Goal: Task Accomplishment & Management: Manage account settings

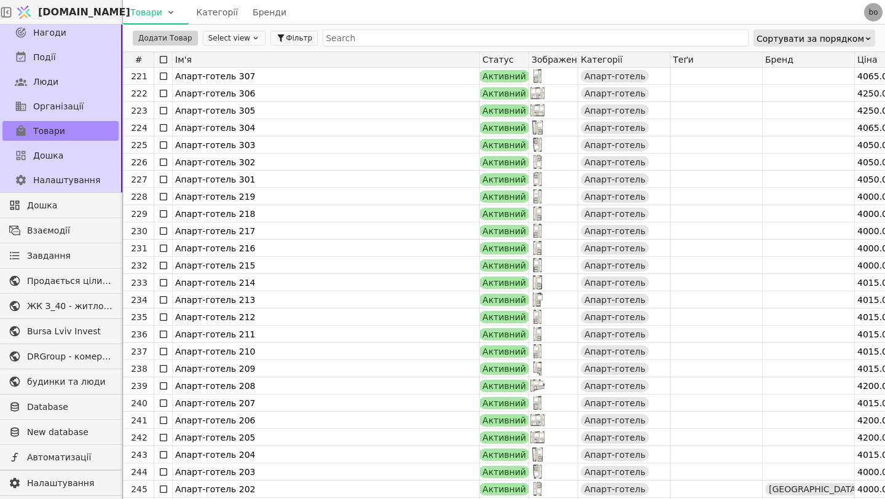
scroll to position [3801, 0]
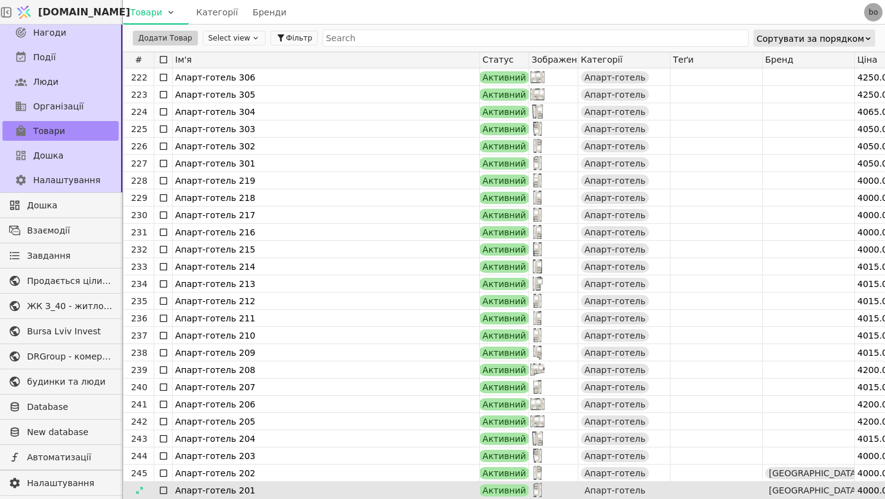
click at [363, 487] on div "Апарт-готель 201" at bounding box center [326, 490] width 302 height 17
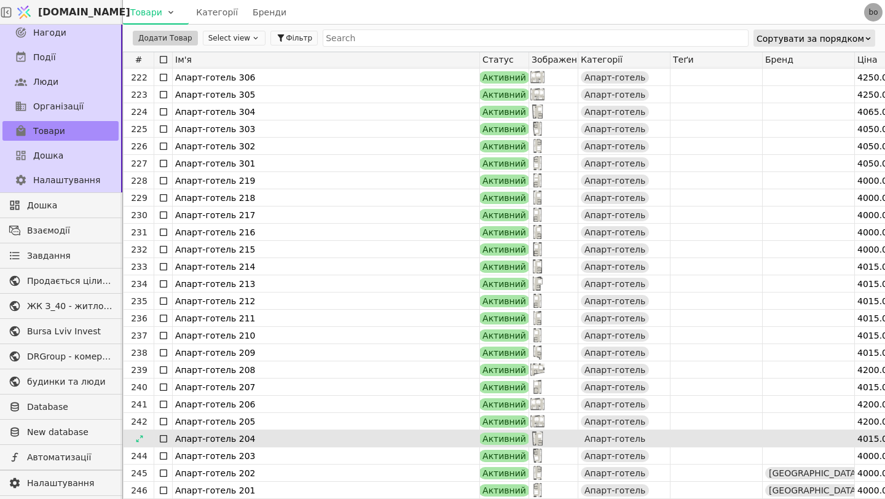
click at [414, 447] on div "243 Апарт-готель 204 Активний Апарт-готель 4015.00 EUR APAX-1115 physical unit …" at bounding box center [819, 438] width 1392 height 17
click at [482, 436] on div "Активний" at bounding box center [504, 439] width 51 height 12
click at [184, 438] on div "Апарт-готель 204" at bounding box center [326, 438] width 302 height 17
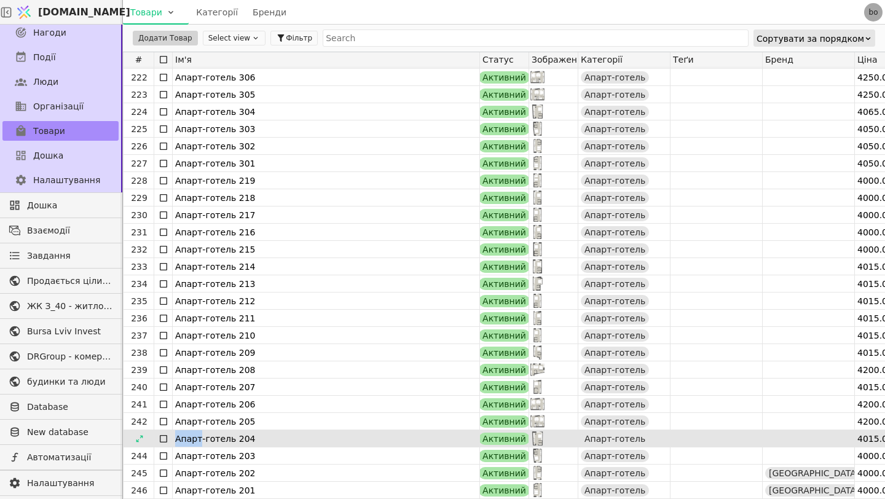
click at [184, 438] on div "Апарт-готель 204" at bounding box center [326, 438] width 302 height 17
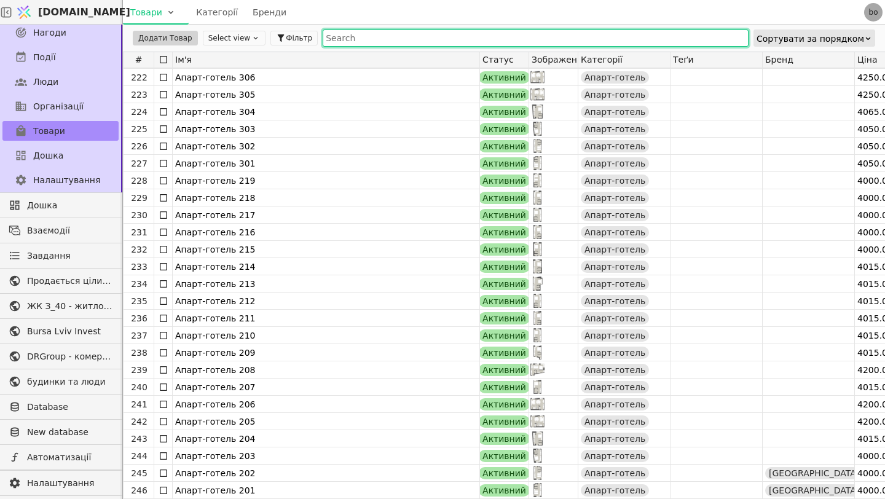
click at [737, 35] on input "text" at bounding box center [536, 37] width 426 height 17
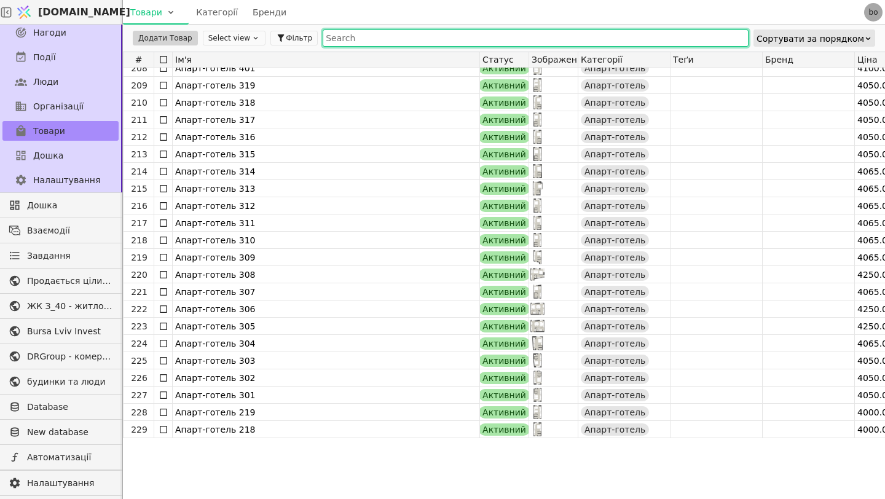
scroll to position [3328, 0]
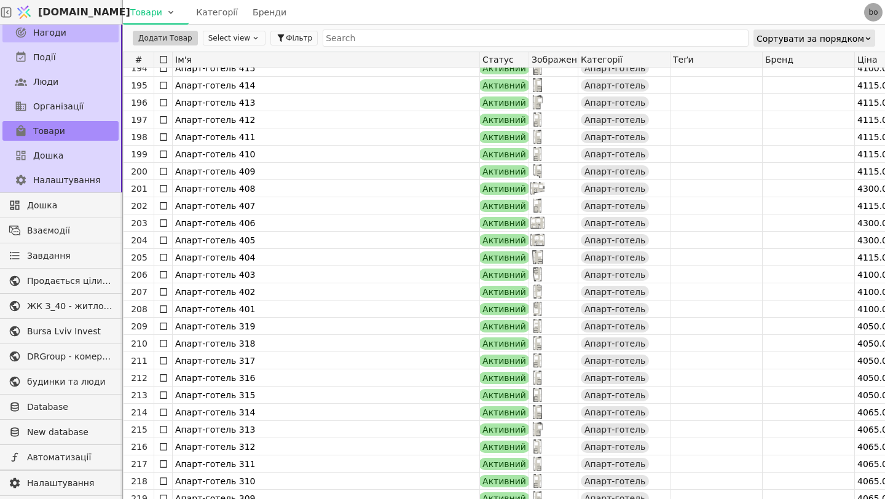
click at [76, 31] on link "Нагоди" at bounding box center [60, 33] width 116 height 20
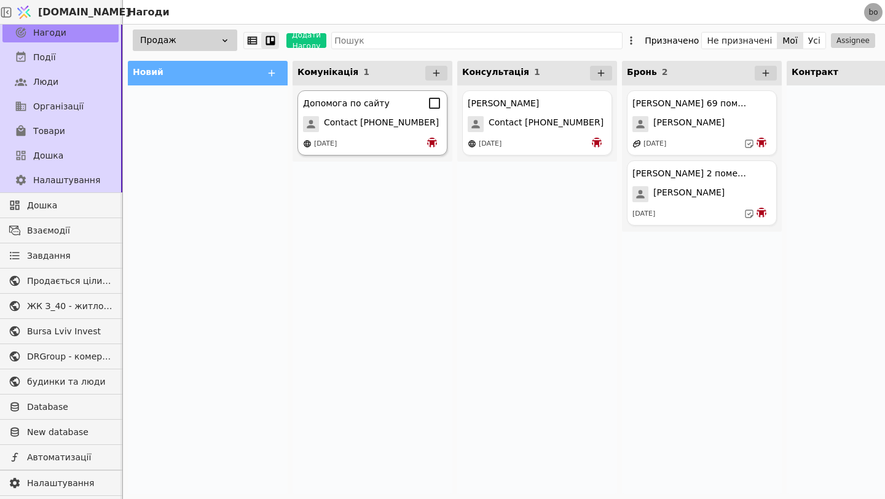
click at [377, 121] on span "Contact [PHONE_NUMBER]" at bounding box center [381, 124] width 115 height 16
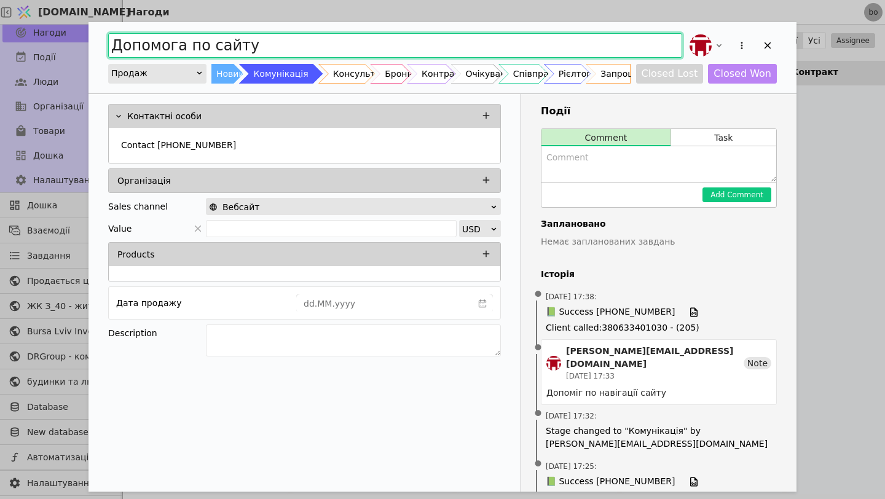
drag, startPoint x: 319, startPoint y: 43, endPoint x: 100, endPoint y: 44, distance: 218.7
click at [100, 44] on div "Допомога по сайту Продаж Новий Комунікація Консультація Бронь Контракт Очікуван…" at bounding box center [442, 57] width 708 height 71
type input "Олег"
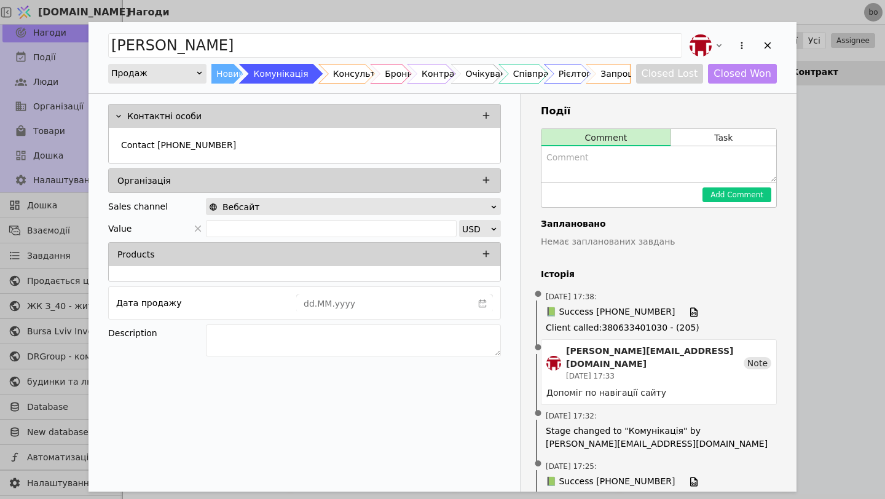
click at [590, 171] on textarea "Add Opportunity" at bounding box center [658, 164] width 235 height 36
type textarea "Зустріч в четвер 18 30"
click at [727, 201] on button "Add Comment" at bounding box center [736, 194] width 69 height 15
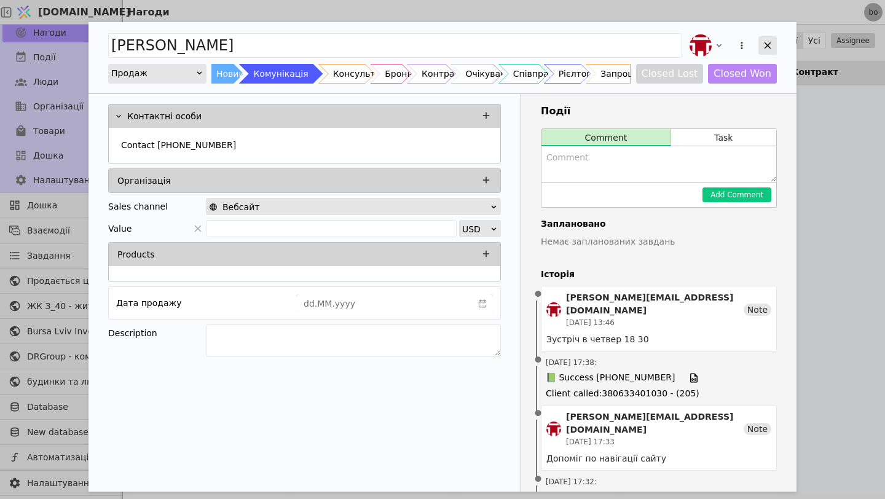
click at [769, 46] on icon "Add Opportunity" at bounding box center [767, 45] width 7 height 7
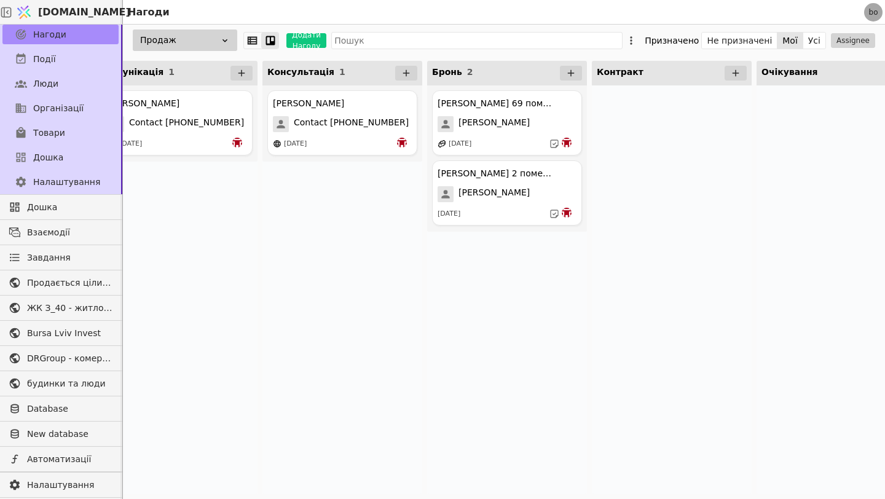
scroll to position [0, 147]
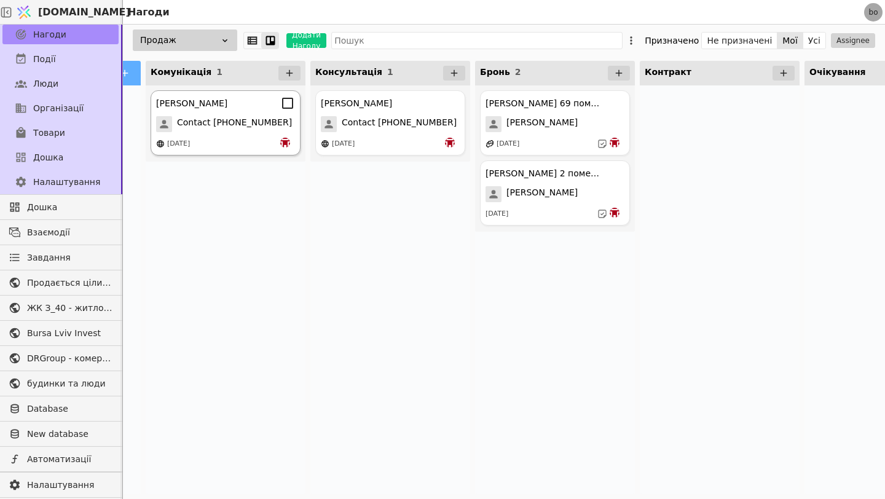
click at [224, 111] on div "Олег Contact +380953043064 16.09.2025" at bounding box center [226, 122] width 150 height 65
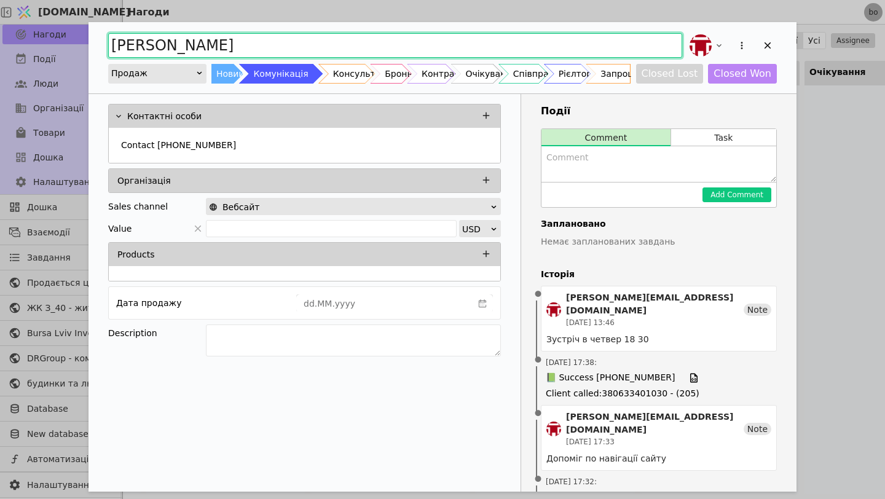
click at [327, 45] on input "Олег" at bounding box center [395, 45] width 574 height 25
type input "[PERSON_NAME] 1к 83 помешкання"
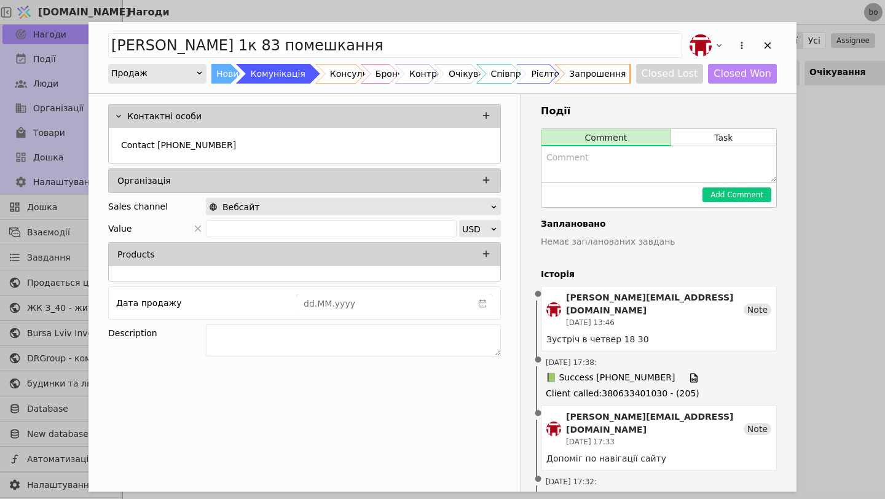
click at [604, 72] on div "Запрошення" at bounding box center [597, 74] width 57 height 20
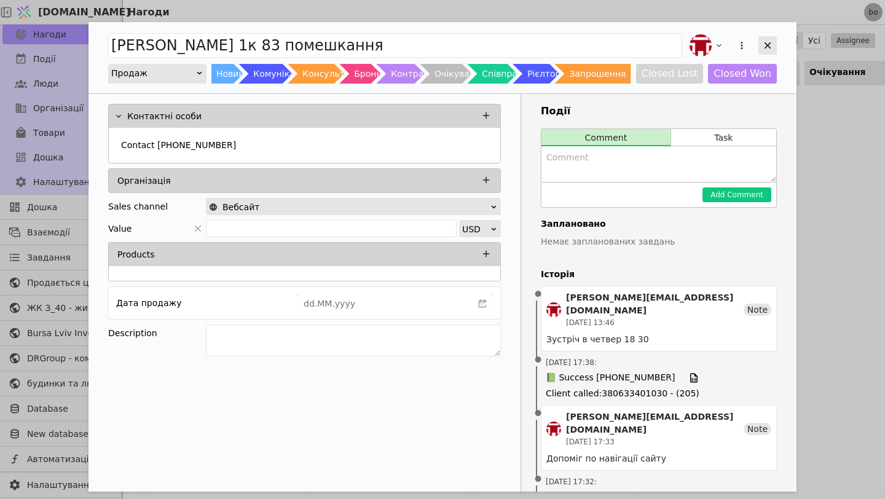
click at [769, 53] on div "Add Opportunity" at bounding box center [767, 45] width 18 height 18
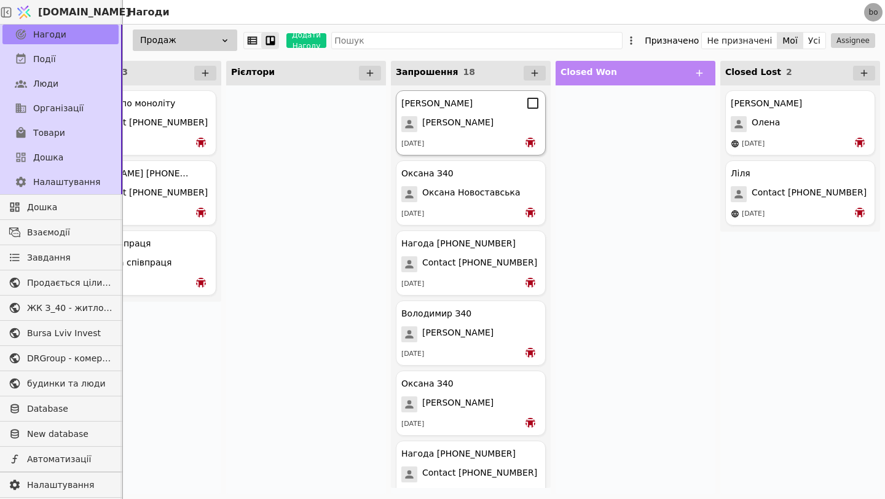
click at [476, 136] on div "Володимир Голубець Володимир 05.09.2025" at bounding box center [471, 122] width 150 height 65
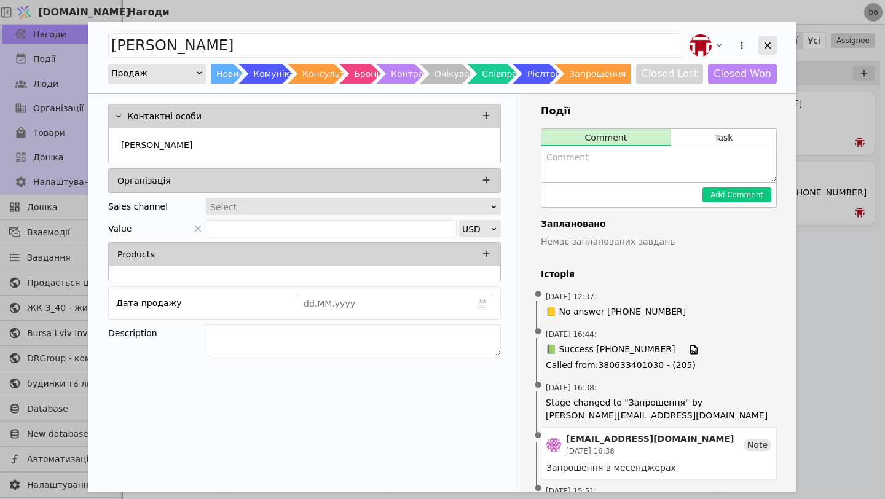
click at [766, 40] on icon "Add Opportunity" at bounding box center [767, 45] width 11 height 11
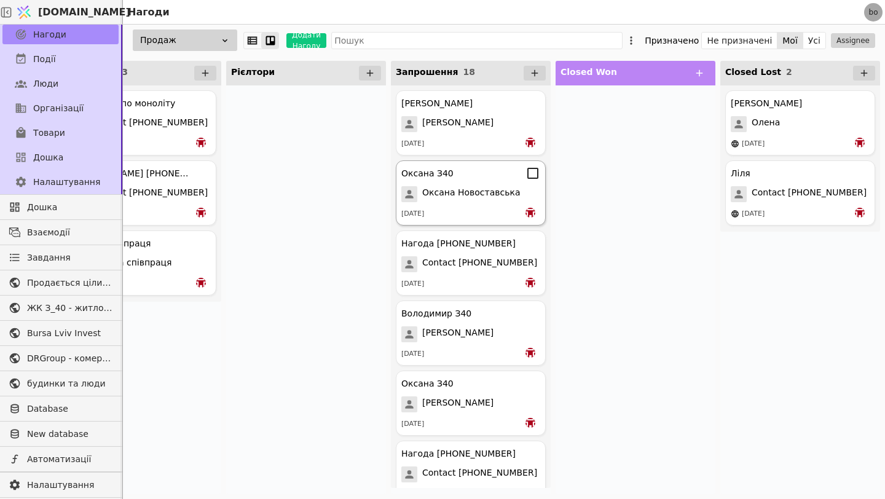
click at [472, 216] on div "[DATE]" at bounding box center [470, 214] width 139 height 12
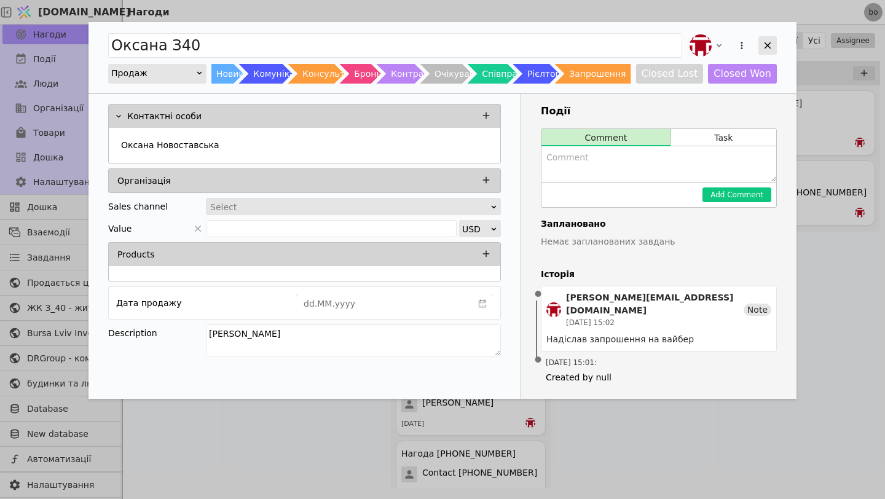
click at [775, 37] on div "Add Opportunity" at bounding box center [767, 45] width 18 height 18
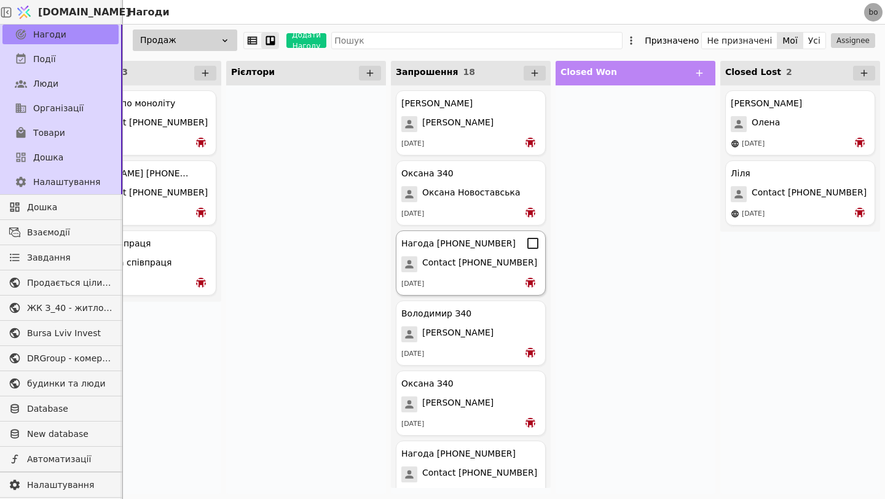
click at [478, 262] on span "Contact [PHONE_NUMBER]" at bounding box center [479, 264] width 115 height 16
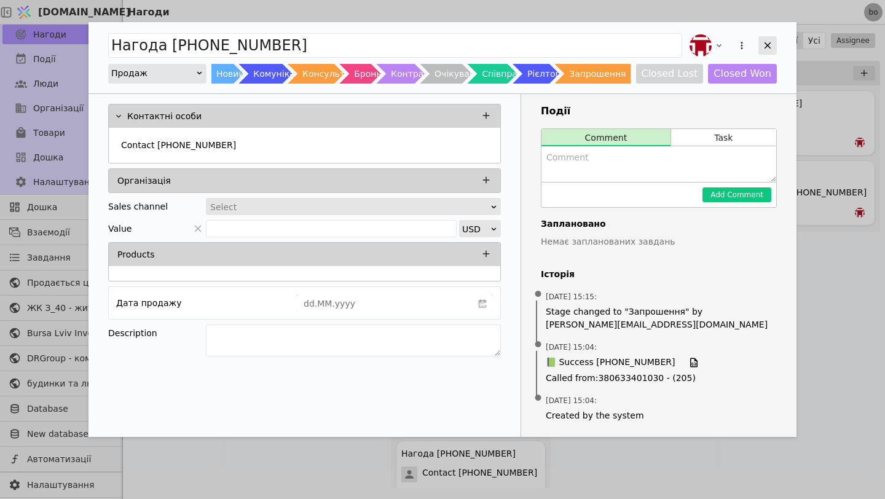
click at [769, 44] on icon "Add Opportunity" at bounding box center [767, 45] width 7 height 7
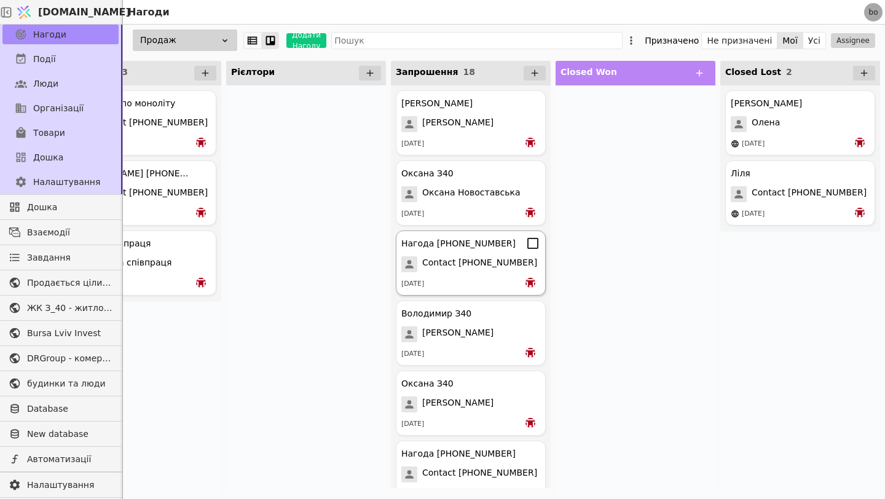
click at [527, 261] on div "Contact [PHONE_NUMBER]" at bounding box center [470, 264] width 139 height 16
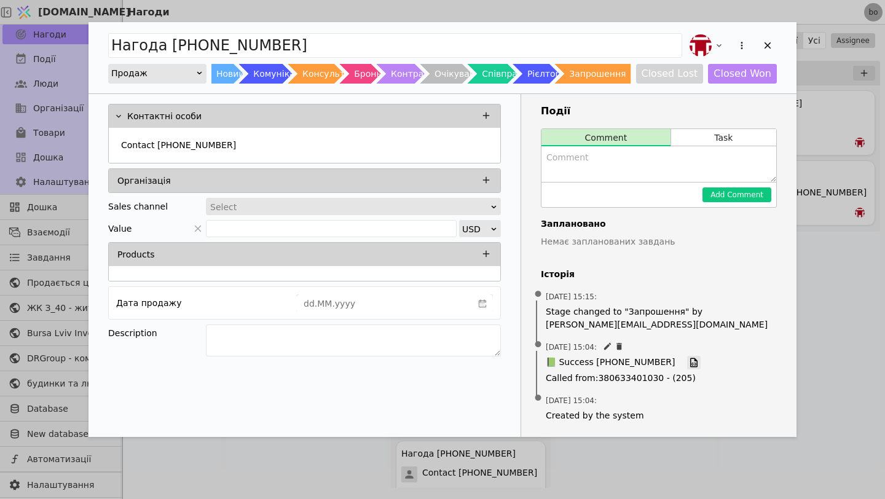
click at [688, 363] on icon "Add Opportunity" at bounding box center [693, 362] width 11 height 11
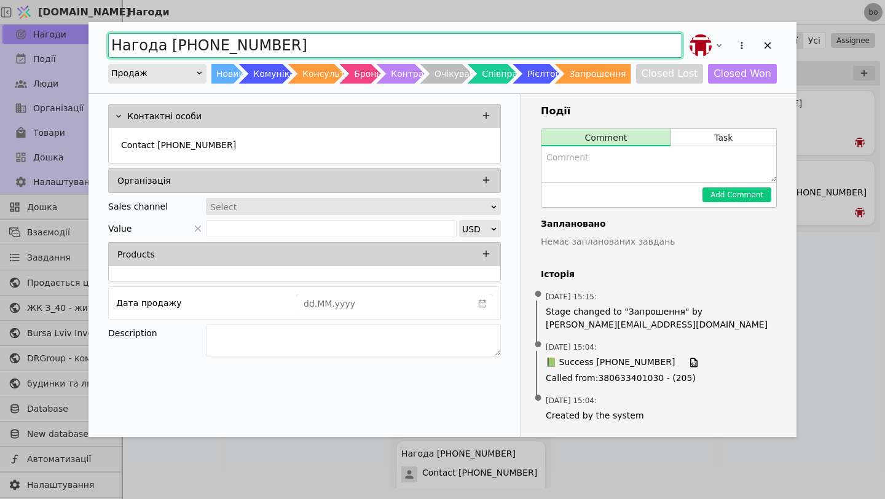
drag, startPoint x: 344, startPoint y: 45, endPoint x: 76, endPoint y: 44, distance: 268.5
click at [76, 44] on div "Нагода +380974088556 Продаж Новий Комунікація Консультація Бронь Контракт Очіку…" at bounding box center [442, 249] width 885 height 499
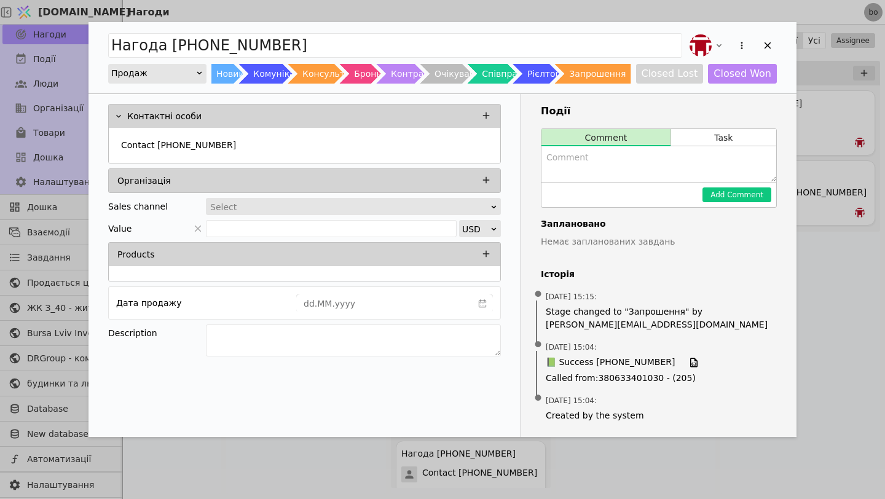
click at [600, 151] on textarea "Add Opportunity" at bounding box center [658, 164] width 235 height 36
type textarea "Запрошення на презентацію"
click at [745, 189] on button "Add Comment" at bounding box center [736, 194] width 69 height 15
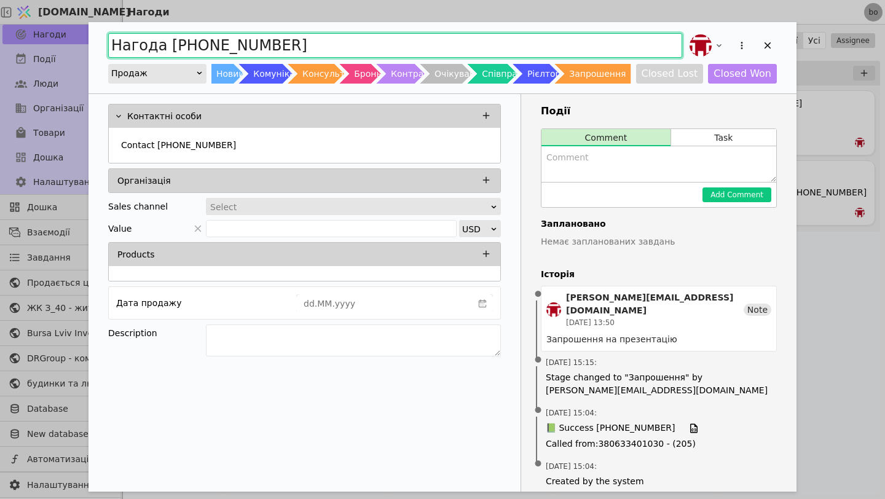
drag, startPoint x: 344, startPoint y: 53, endPoint x: 0, endPoint y: 111, distance: 348.9
click at [0, 111] on div "Нагода +380974088556 Продаж Новий Комунікація Консультація Бронь Контракт Очіку…" at bounding box center [442, 249] width 885 height 499
drag, startPoint x: 292, startPoint y: 43, endPoint x: 36, endPoint y: 41, distance: 256.2
click at [36, 41] on div "Нагода +380974088556 Продаж Новий Комунікація Консультація Бронь Контракт Очіку…" at bounding box center [442, 249] width 885 height 499
type input "Запрошення З40"
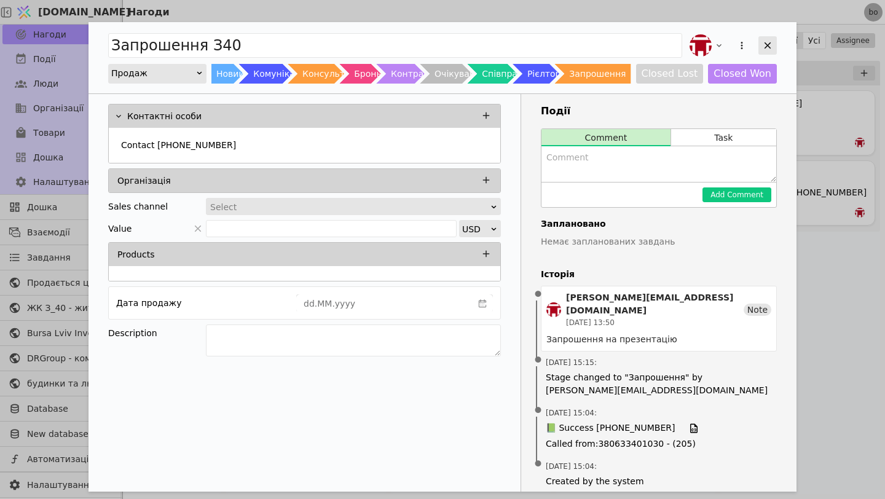
click at [773, 42] on div "Add Opportunity" at bounding box center [767, 45] width 18 height 18
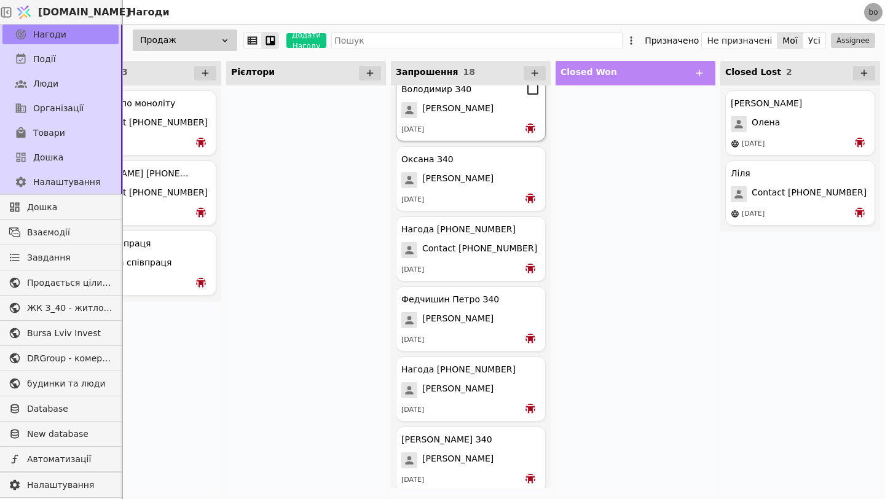
scroll to position [253, 0]
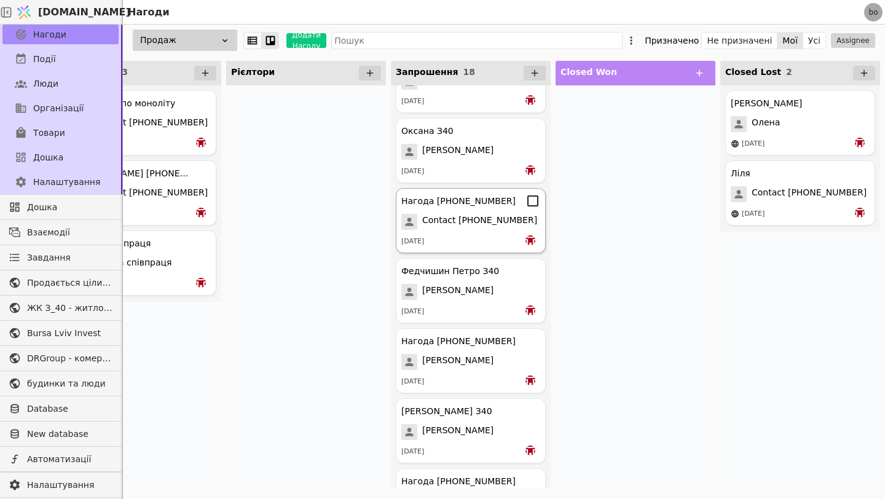
click at [488, 245] on div "[DATE]" at bounding box center [470, 241] width 139 height 12
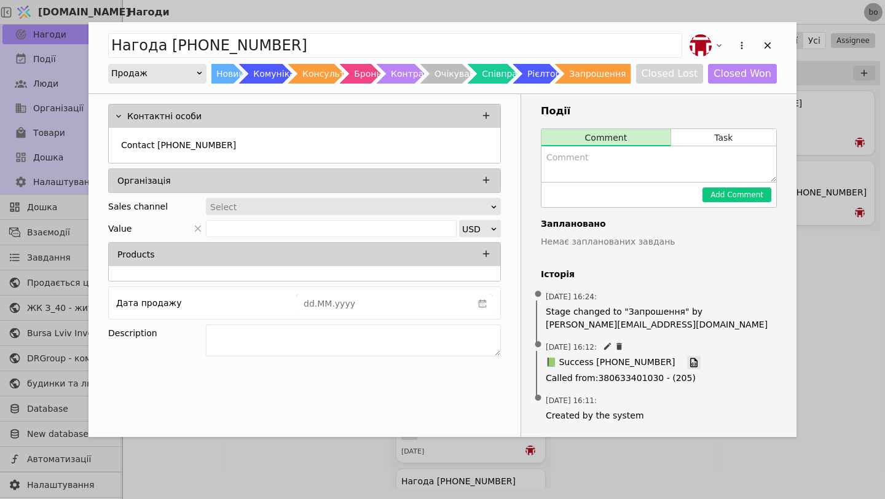
click at [688, 364] on icon "Add Opportunity" at bounding box center [693, 362] width 11 height 11
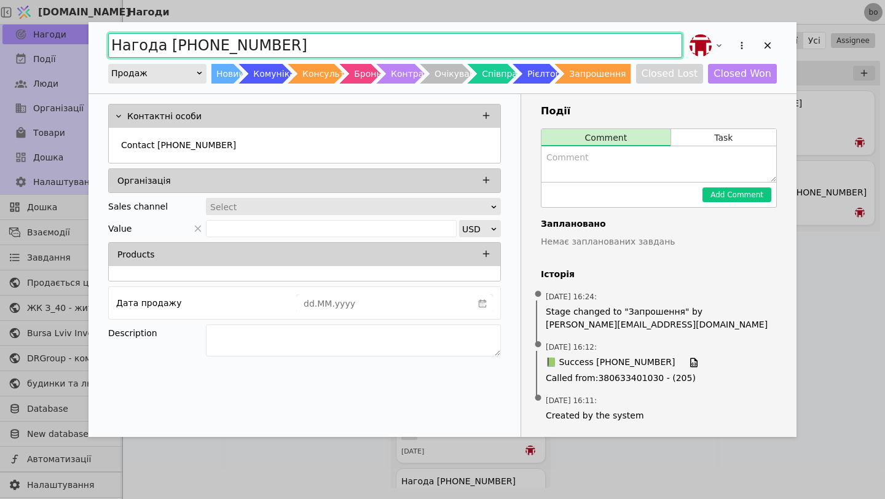
drag, startPoint x: 337, startPoint y: 56, endPoint x: 0, endPoint y: 104, distance: 340.2
click at [0, 104] on div "Нагода +380677103446 Продаж Новий Комунікація Консультація Бронь Контракт Очіку…" at bounding box center [442, 249] width 885 height 499
drag, startPoint x: 283, startPoint y: 42, endPoint x: 0, endPoint y: 33, distance: 282.8
click at [0, 33] on div "Нагода +380677103446 Продаж Новий Комунікація Консультація Бронь Контракт Очіку…" at bounding box center [442, 249] width 885 height 499
type input "Запрошення З40"
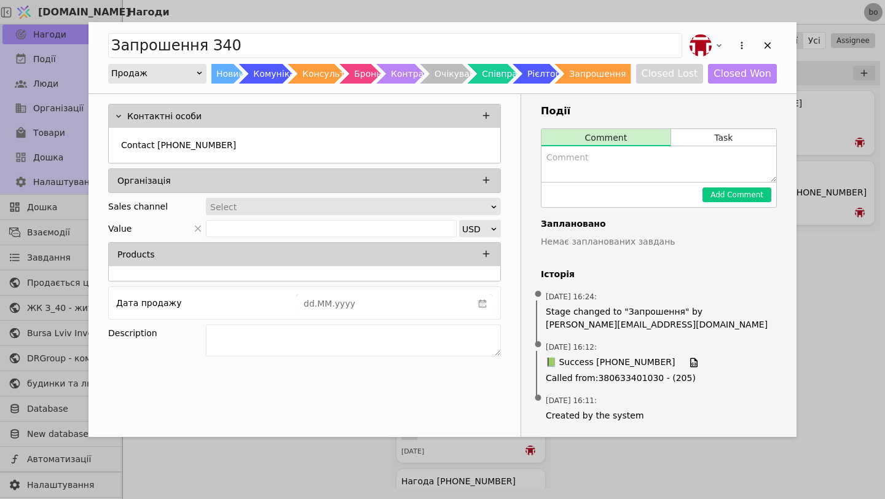
click at [579, 180] on textarea "Add Opportunity" at bounding box center [658, 164] width 235 height 36
click at [712, 181] on textarea "Запрошення на презентацію" at bounding box center [658, 164] width 235 height 36
type textarea "Запрошення на презентацію"
click at [723, 194] on button "Add Comment" at bounding box center [736, 194] width 69 height 15
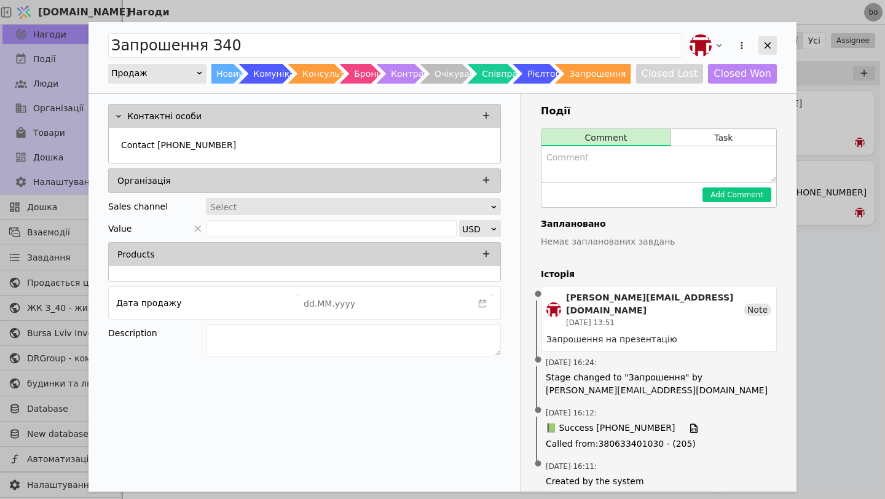
click at [770, 41] on icon "Add Opportunity" at bounding box center [767, 45] width 11 height 11
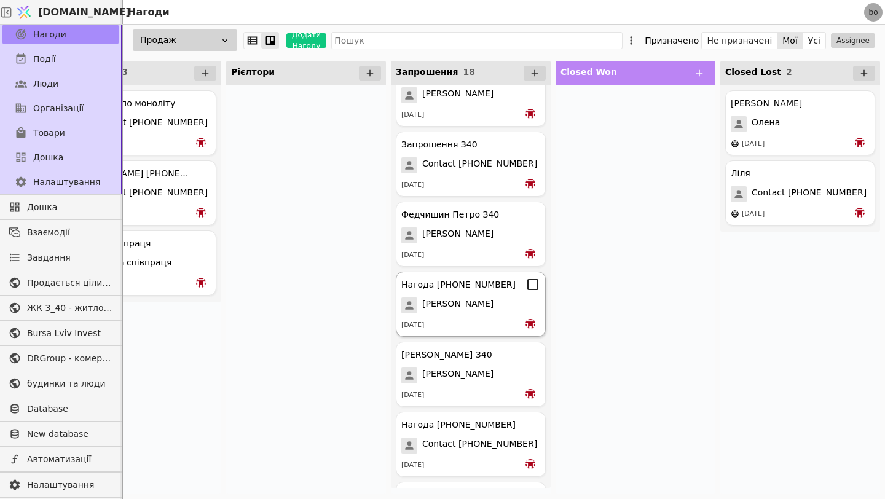
scroll to position [316, 0]
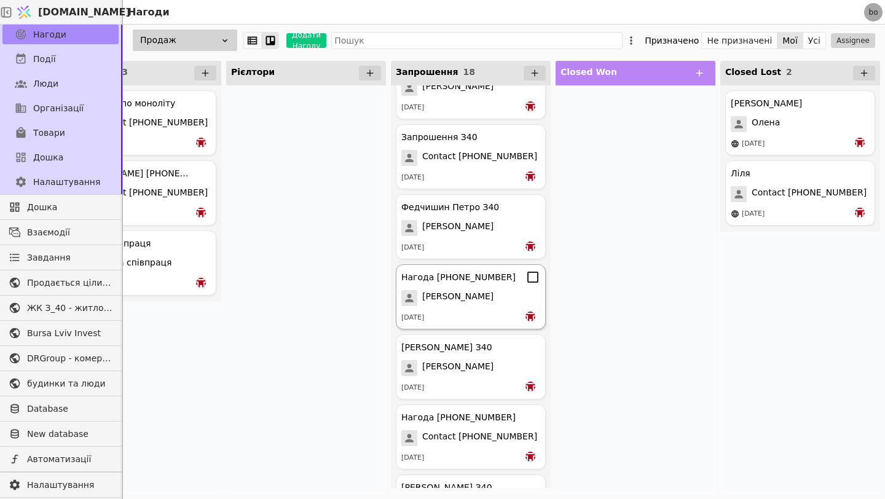
click at [474, 279] on div "Нагода +380983219926" at bounding box center [458, 277] width 114 height 13
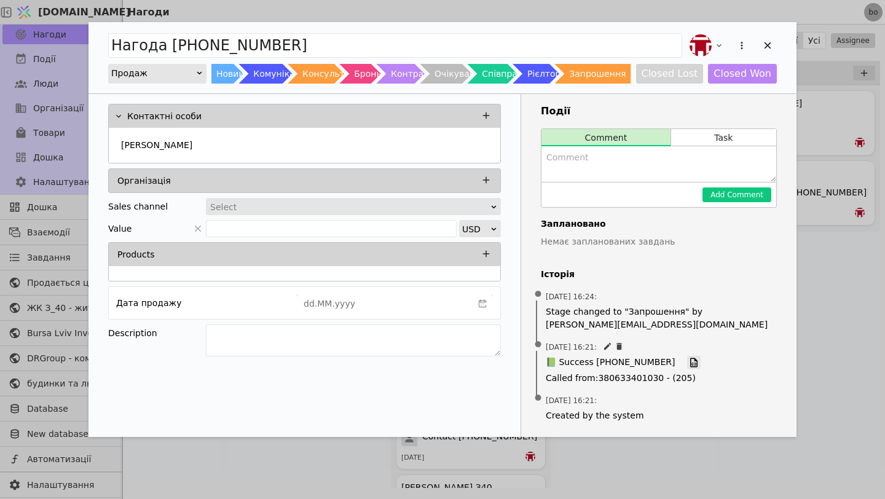
click at [688, 365] on icon "Add Opportunity" at bounding box center [693, 362] width 11 height 11
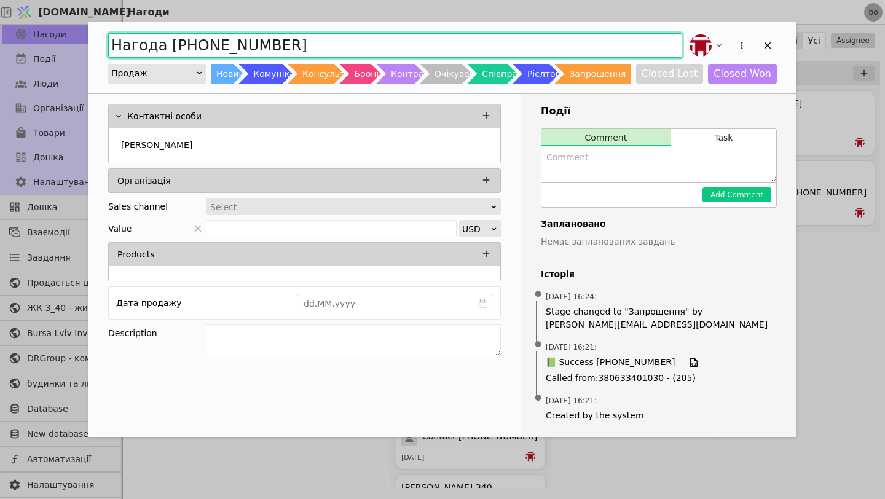
drag, startPoint x: 295, startPoint y: 50, endPoint x: 0, endPoint y: 50, distance: 294.9
click at [0, 49] on div "Нагода +380983219926 Продаж Новий Комунікація Консультація Бронь Контракт Очіку…" at bounding box center [442, 249] width 885 height 499
type input "Запрошення З40"
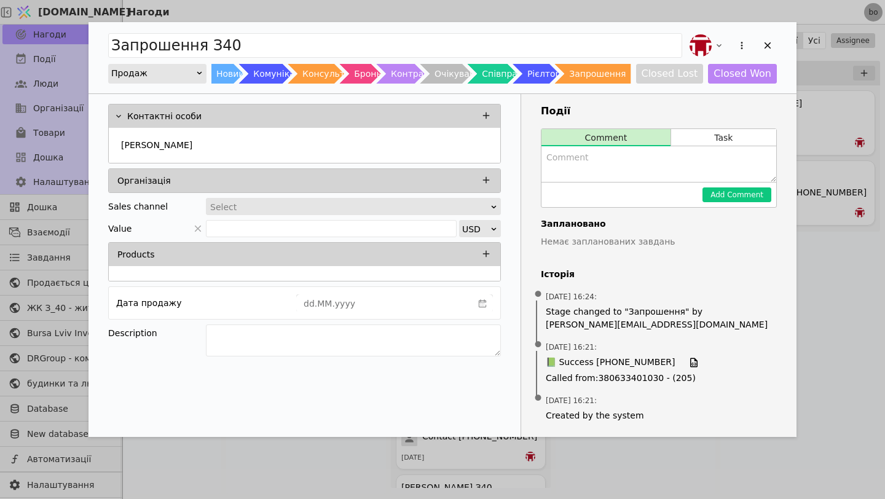
click at [675, 171] on textarea "Add Opportunity" at bounding box center [658, 164] width 235 height 36
type textarea "Запрошення на презентацію"
click at [737, 194] on button "Add Comment" at bounding box center [736, 194] width 69 height 15
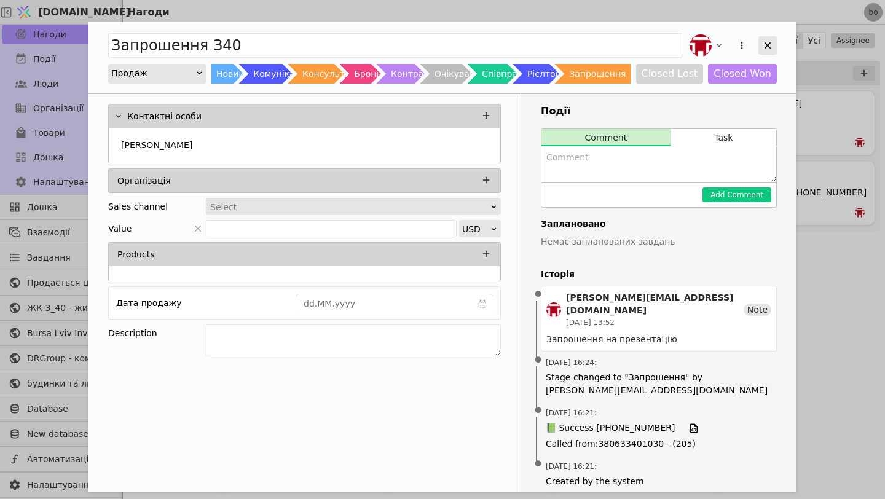
click at [773, 45] on div "Add Opportunity" at bounding box center [767, 45] width 18 height 18
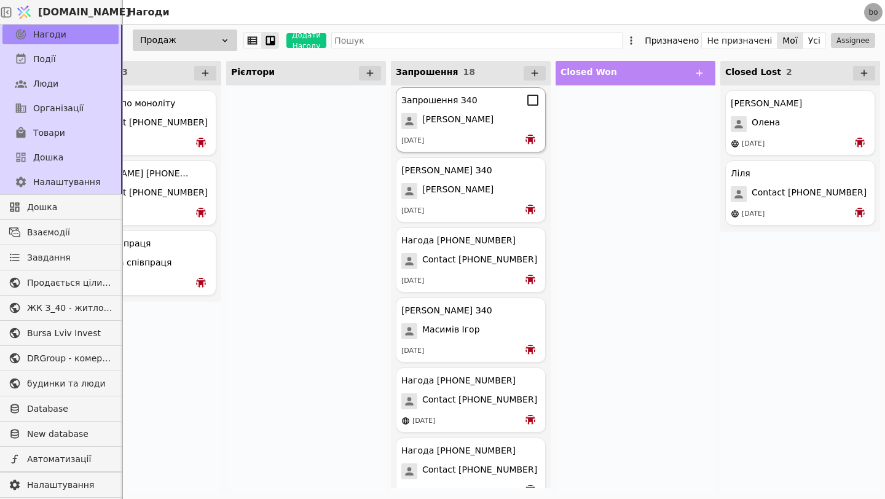
scroll to position [526, 0]
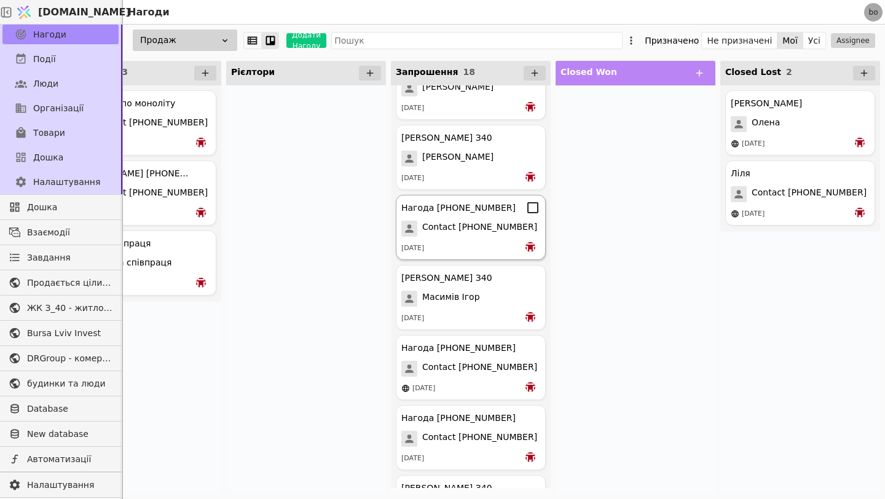
click at [474, 230] on span "Contact [PHONE_NUMBER]" at bounding box center [479, 229] width 115 height 16
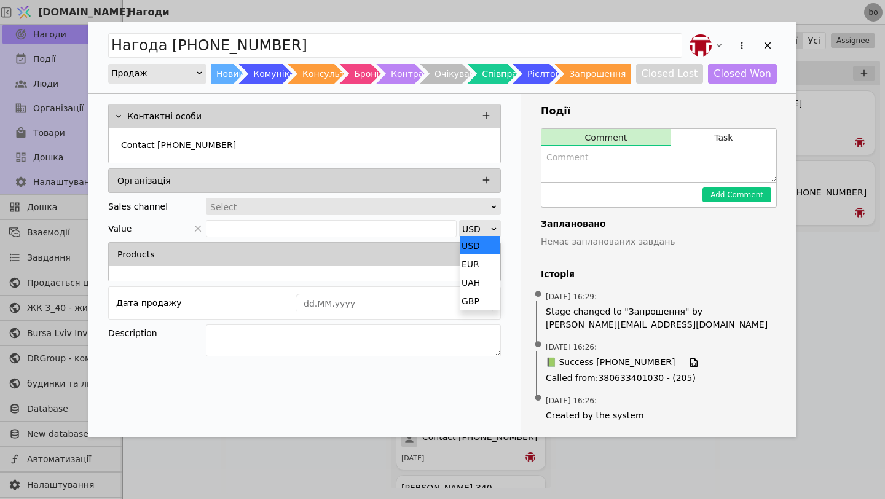
click at [490, 232] on icon "Add Opportunity" at bounding box center [494, 229] width 8 height 8
click at [488, 231] on div "USD" at bounding box center [476, 229] width 28 height 17
click at [688, 366] on icon "Add Opportunity" at bounding box center [693, 362] width 11 height 11
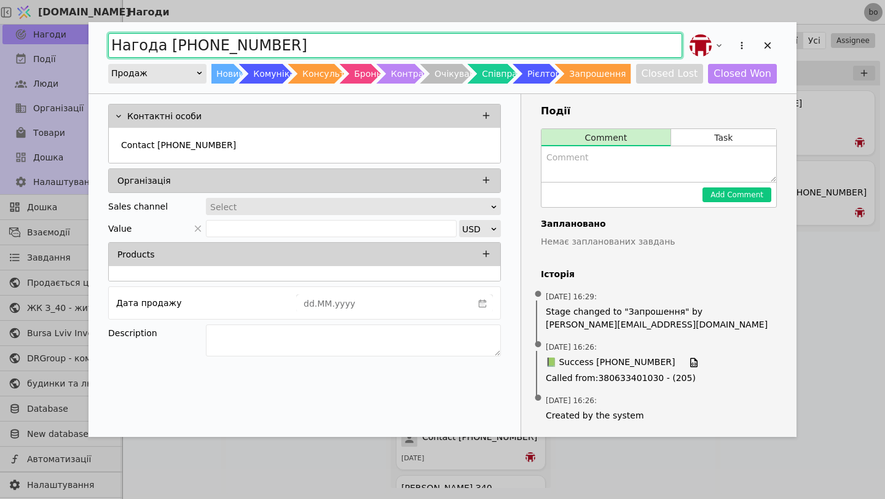
drag, startPoint x: 316, startPoint y: 49, endPoint x: 0, endPoint y: 48, distance: 315.8
click at [0, 48] on div "Нагода +380673377260 Продаж Новий Комунікація Консультація Бронь Контракт Очіку…" at bounding box center [442, 249] width 885 height 499
type input "[PERSON_NAME] З40"
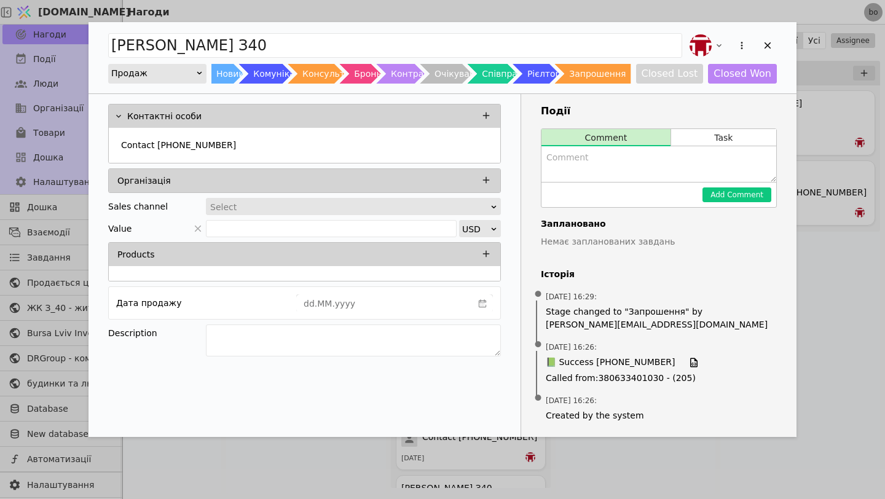
click at [561, 151] on textarea "Add Opportunity" at bounding box center [658, 164] width 235 height 36
type textarea "Запрошення на презентацію"
click at [740, 192] on button "Add Comment" at bounding box center [736, 194] width 69 height 15
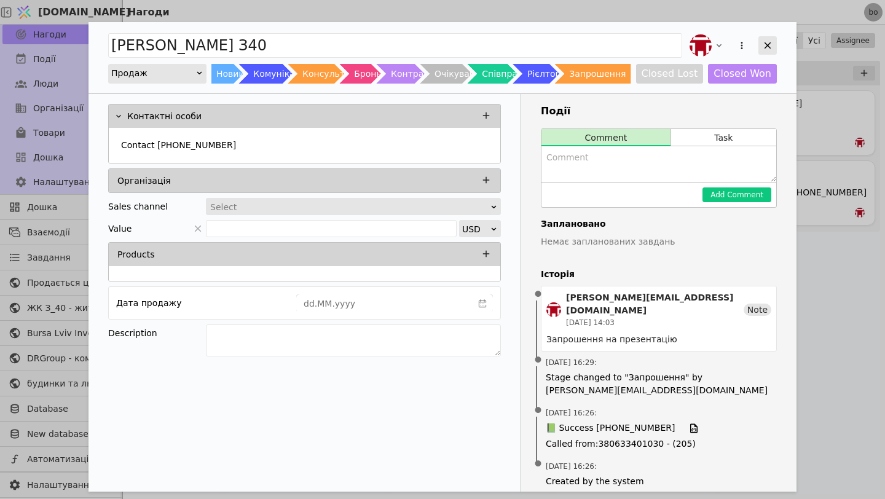
click at [771, 41] on icon "Add Opportunity" at bounding box center [767, 45] width 11 height 11
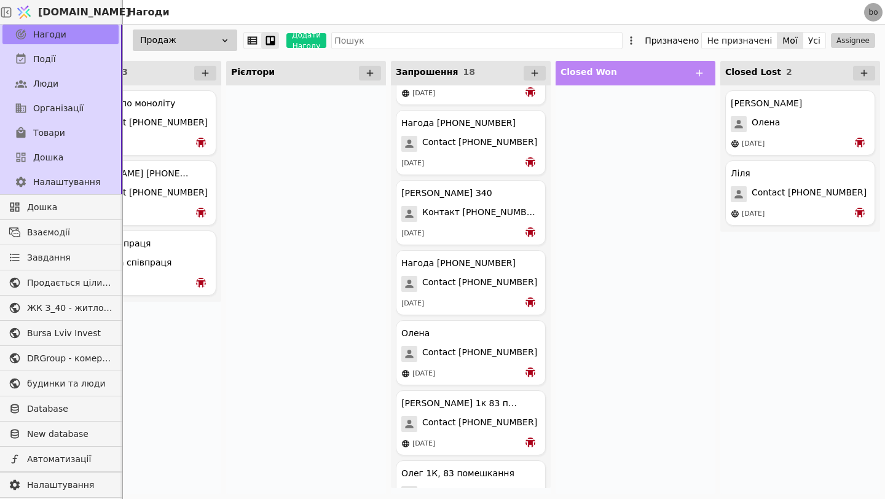
scroll to position [863, 0]
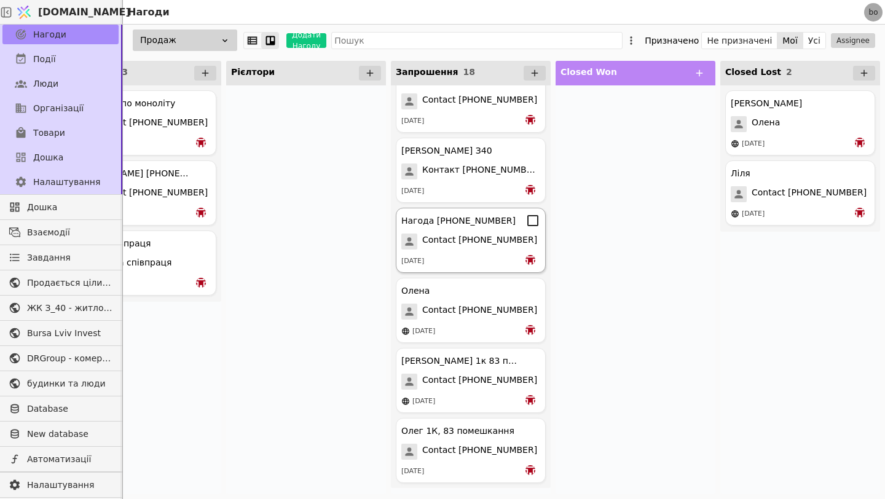
click at [461, 223] on div "Нагода +380930537014" at bounding box center [458, 220] width 114 height 13
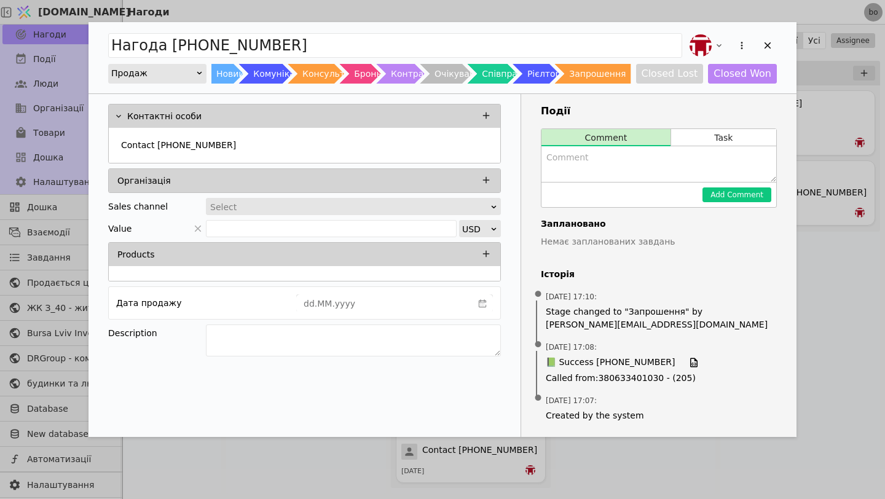
click at [613, 147] on textarea "Add Opportunity" at bounding box center [658, 164] width 235 height 36
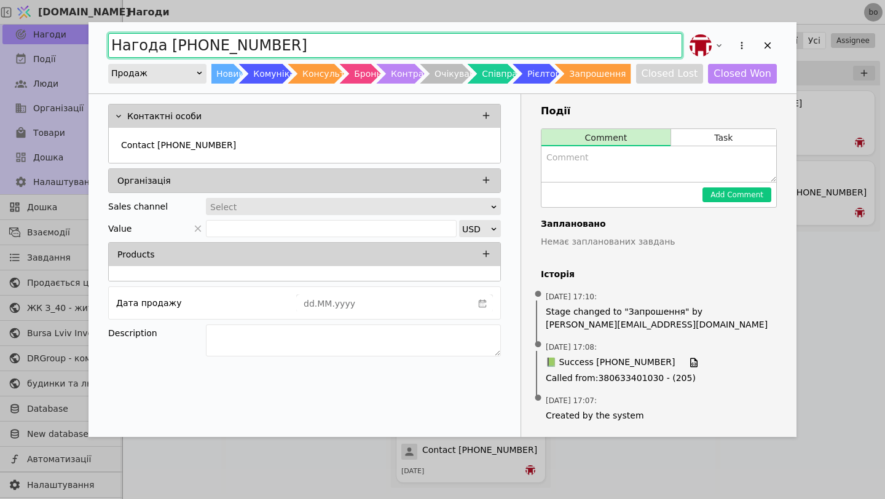
drag, startPoint x: 447, startPoint y: 49, endPoint x: 0, endPoint y: 55, distance: 447.4
click at [0, 55] on div "Нагода +380930537014 Продаж Новий Комунікація Консультація Бронь Контракт Очіку…" at bounding box center [442, 249] width 885 height 499
type input "З40 Запрошення"
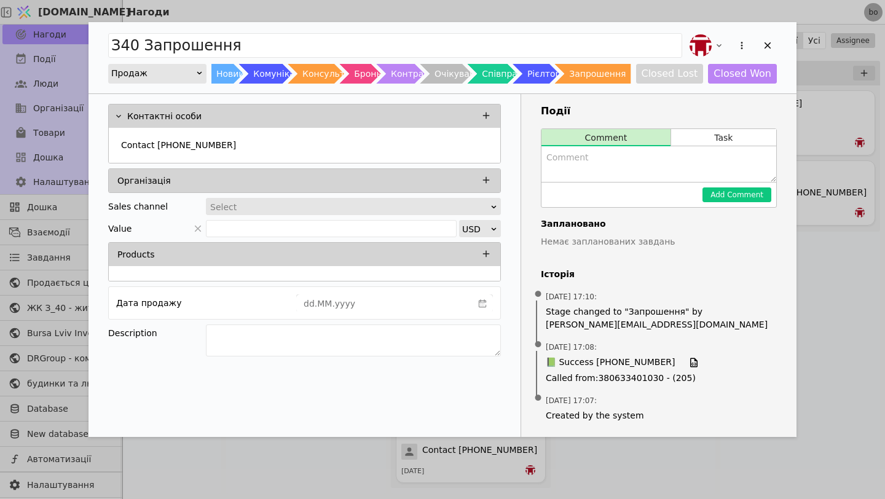
click at [673, 147] on textarea "Add Opportunity" at bounding box center [658, 164] width 235 height 36
type textarea "Запрошення"
click at [726, 196] on button "Add Comment" at bounding box center [736, 194] width 69 height 15
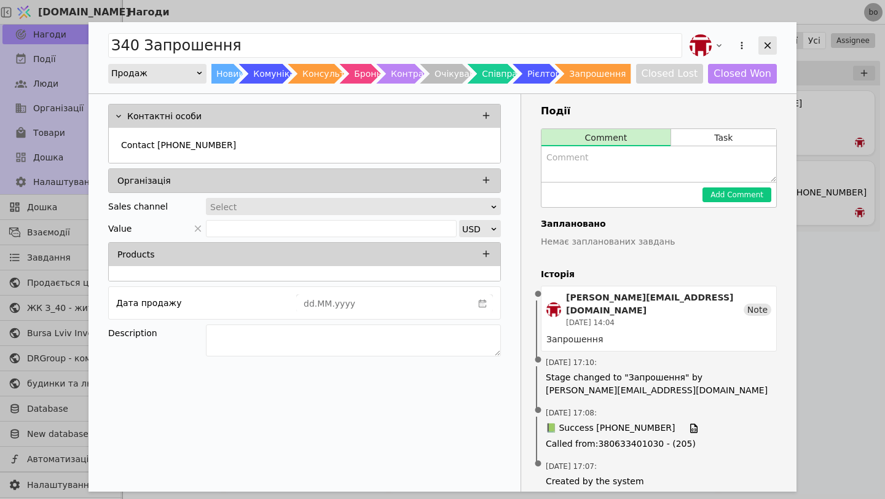
click at [766, 45] on icon "Add Opportunity" at bounding box center [767, 45] width 11 height 11
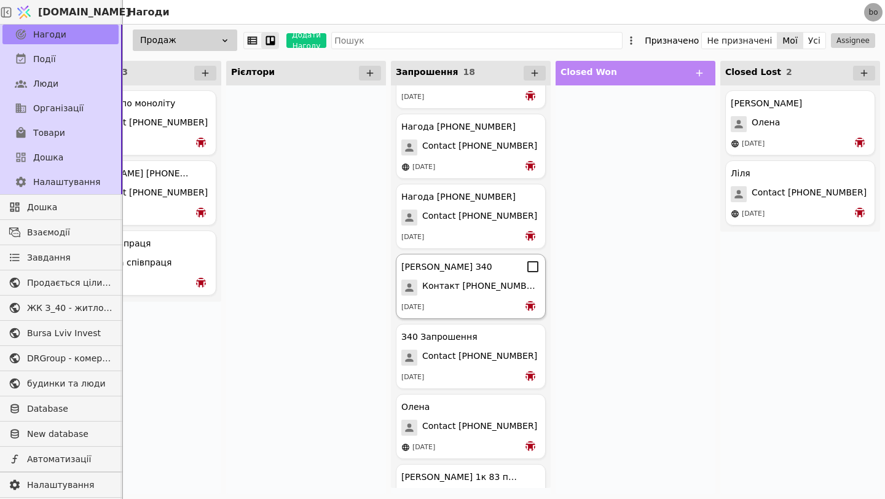
scroll to position [742, 0]
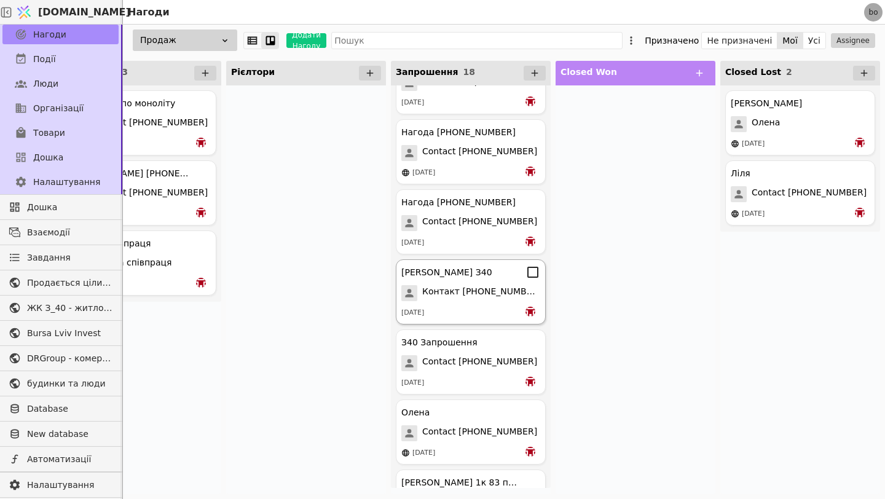
click at [459, 241] on div "[DATE]" at bounding box center [470, 243] width 139 height 12
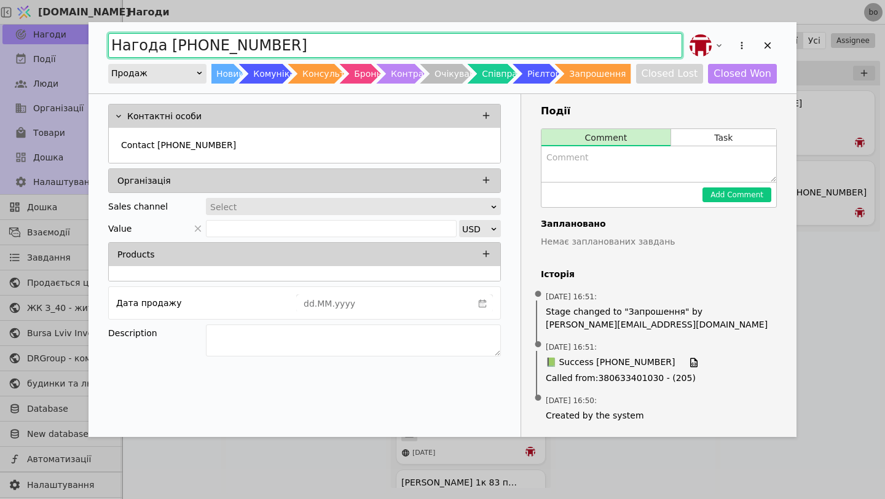
drag, startPoint x: 326, startPoint y: 43, endPoint x: 1, endPoint y: 16, distance: 326.8
click at [0, 15] on div "Нагода +380632723059 Продаж Новий Комунікація Консультація Бронь Контракт Очіку…" at bounding box center [442, 249] width 885 height 499
type input "Запрошення З40"
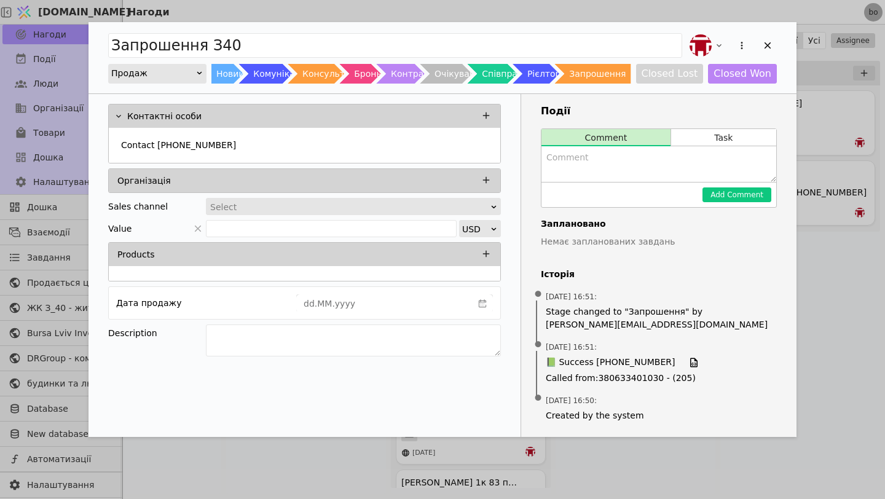
click at [564, 159] on textarea "Add Opportunity" at bounding box center [658, 164] width 235 height 36
type textarea "Запрошення на презентацію"
click at [747, 192] on button "Add Comment" at bounding box center [736, 194] width 69 height 15
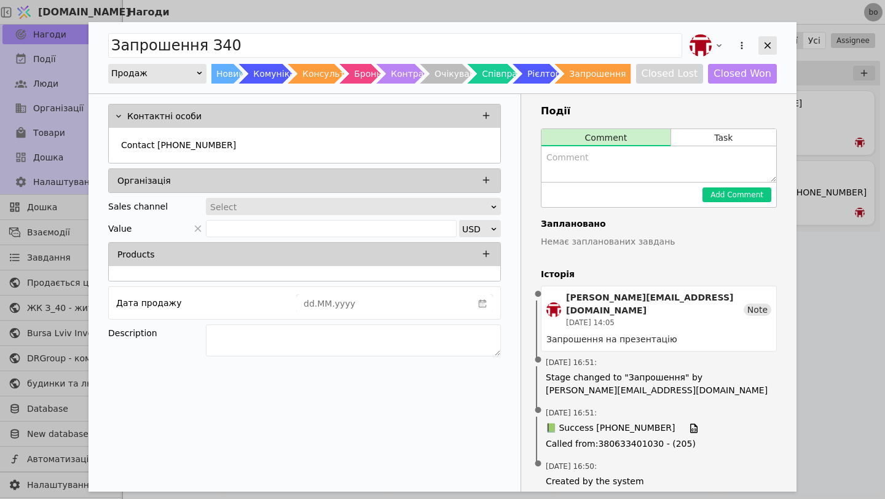
click at [765, 50] on icon "Add Opportunity" at bounding box center [767, 45] width 11 height 11
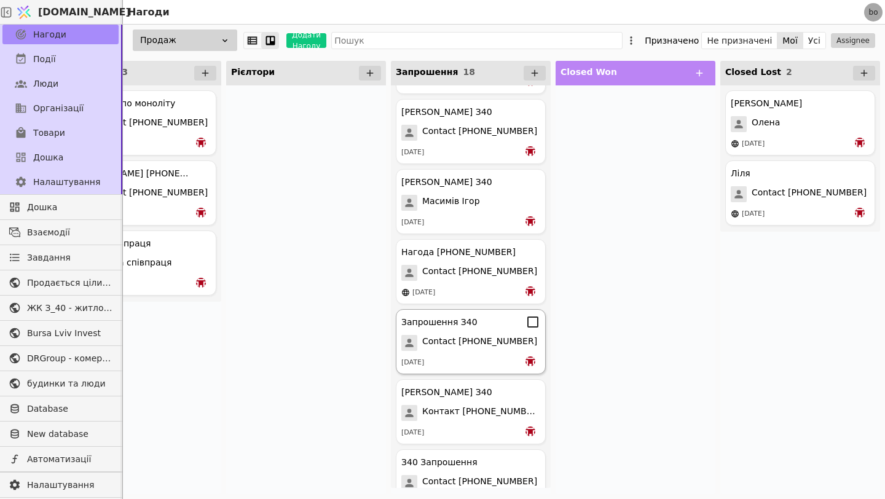
scroll to position [554, 0]
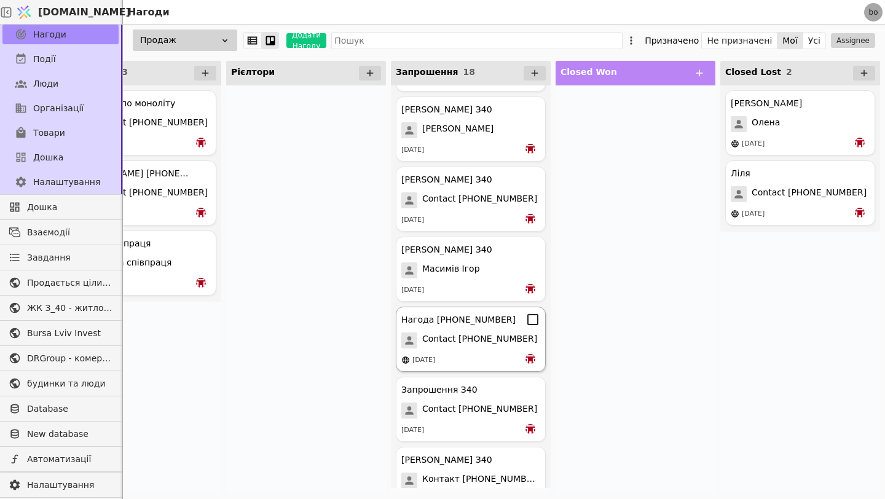
click at [431, 363] on div "[DATE]" at bounding box center [423, 360] width 23 height 10
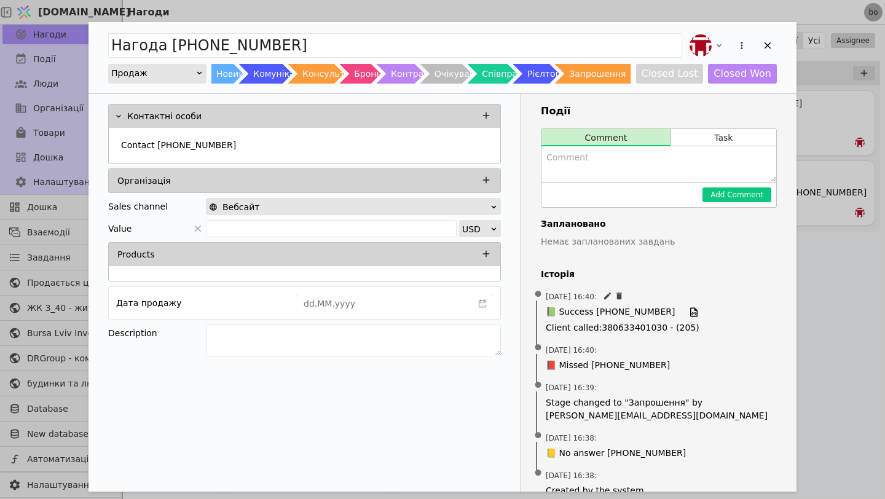
scroll to position [20, 0]
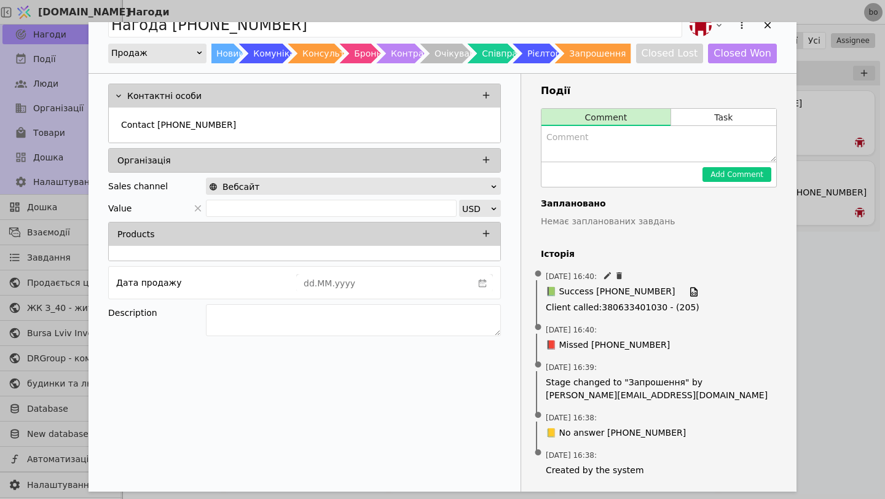
click at [677, 280] on span "08.09.2025 16:40 :" at bounding box center [659, 276] width 226 height 12
click at [688, 291] on icon "Add Opportunity" at bounding box center [693, 291] width 11 height 11
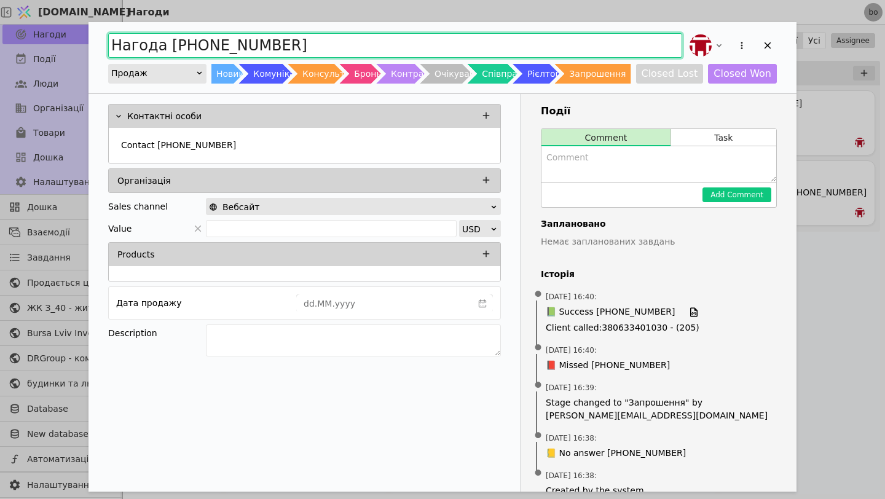
drag, startPoint x: 347, startPoint y: 48, endPoint x: 44, endPoint y: 53, distance: 303.0
click at [43, 53] on div "Нагода +380675875881 Продаж Новий Комунікація Консультація Бронь Контракт Очіку…" at bounding box center [442, 249] width 885 height 499
type input "[PERSON_NAME]"
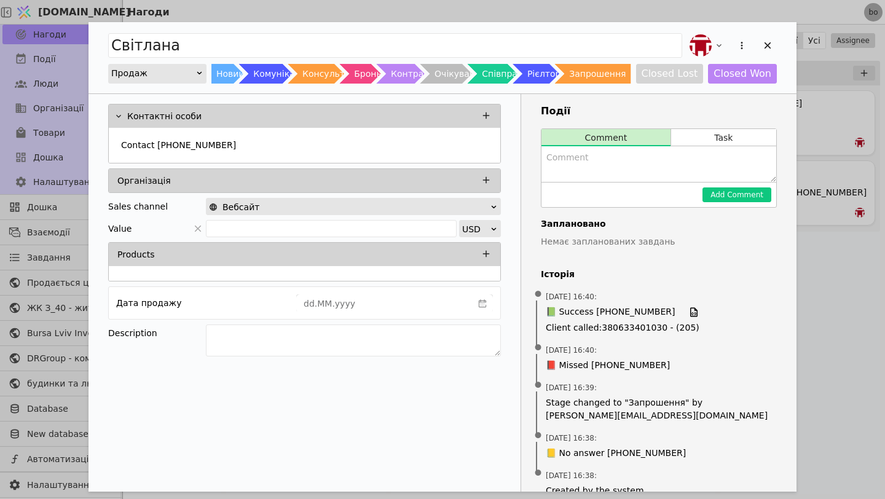
click at [613, 151] on textarea "Add Opportunity" at bounding box center [658, 164] width 235 height 36
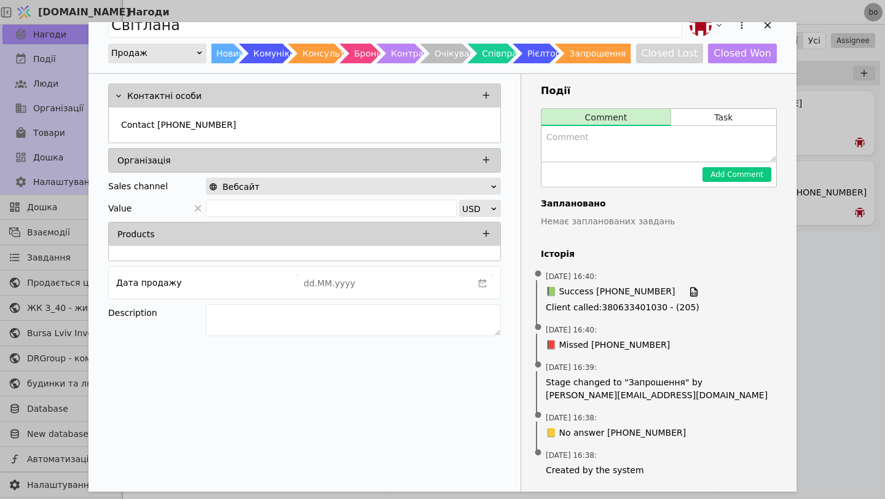
click at [599, 144] on textarea "Add Opportunity" at bounding box center [658, 144] width 235 height 36
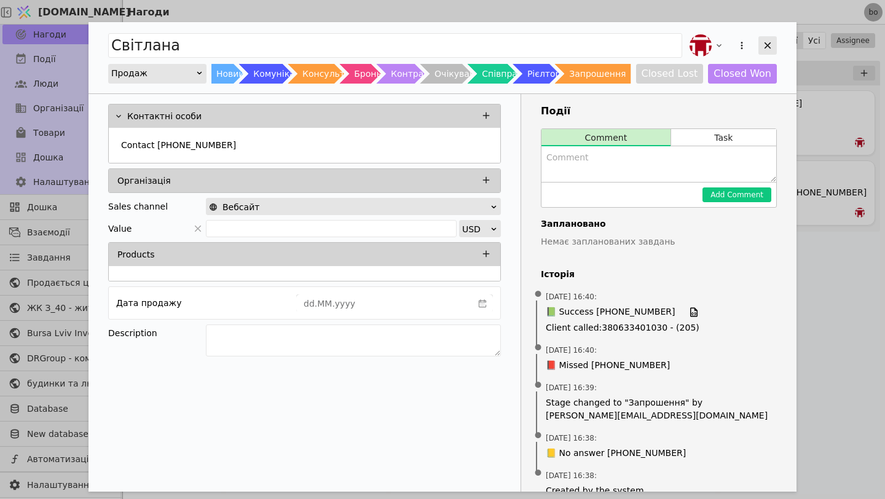
click at [767, 42] on icon "Add Opportunity" at bounding box center [767, 45] width 11 height 11
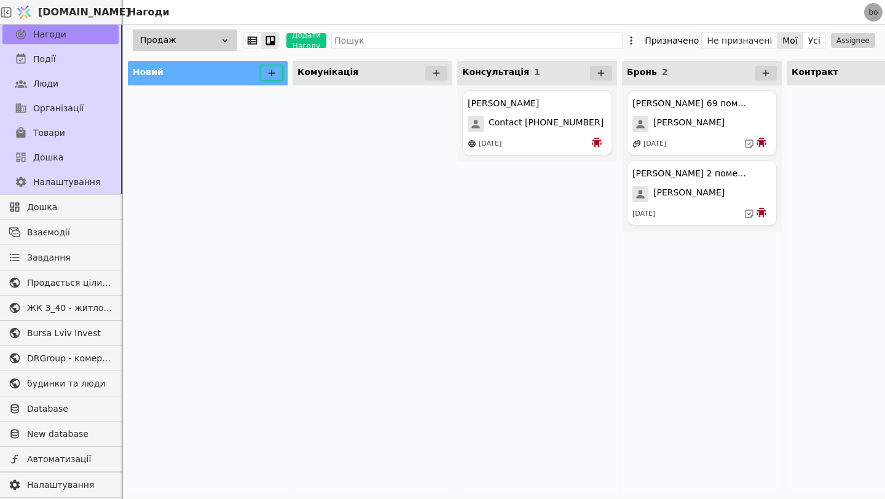
click at [270, 73] on icon at bounding box center [272, 73] width 7 height 7
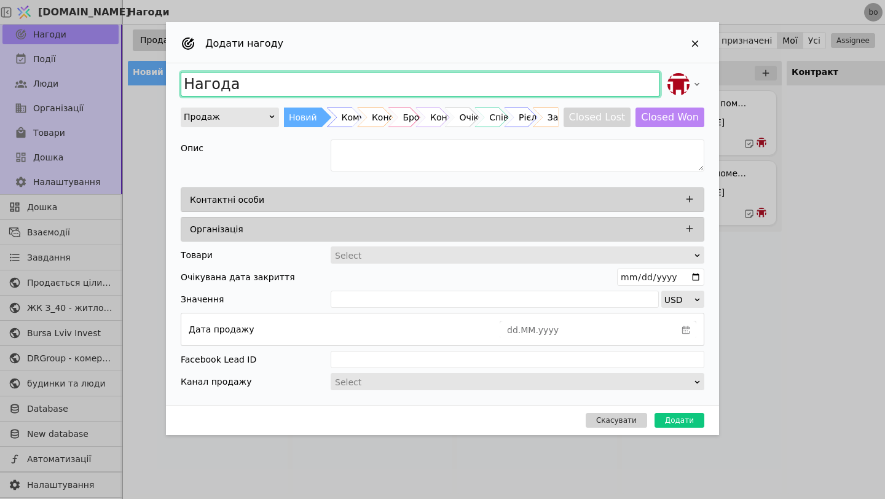
click at [267, 82] on input "Нагода" at bounding box center [420, 84] width 479 height 25
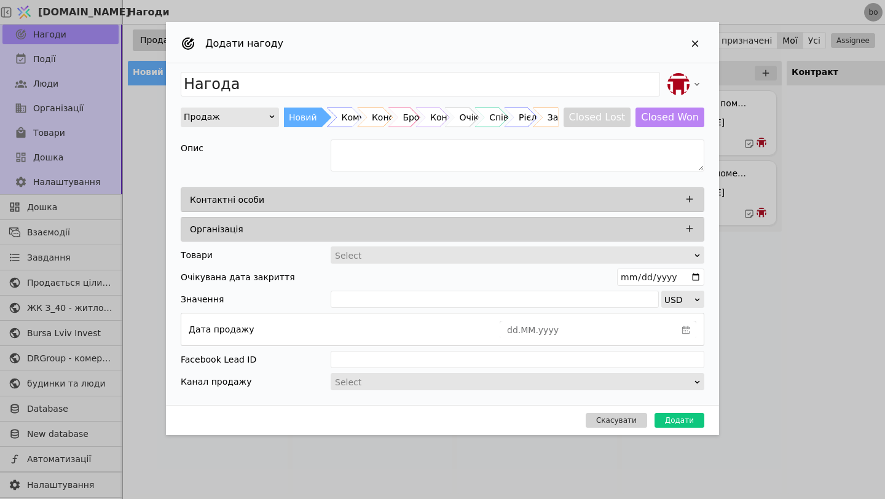
click at [696, 53] on div "Додати нагоду" at bounding box center [442, 42] width 553 height 41
click at [692, 36] on div "Add Opportunity" at bounding box center [695, 43] width 18 height 18
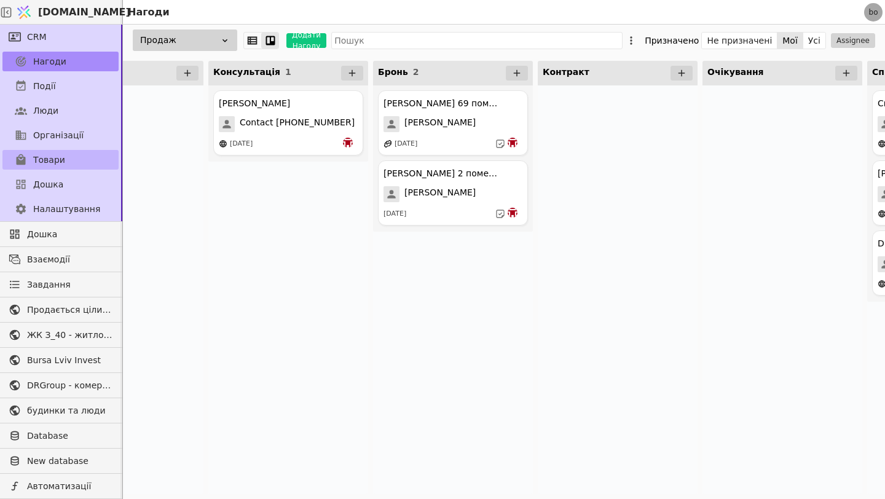
click at [58, 163] on span "Товари" at bounding box center [49, 160] width 32 height 13
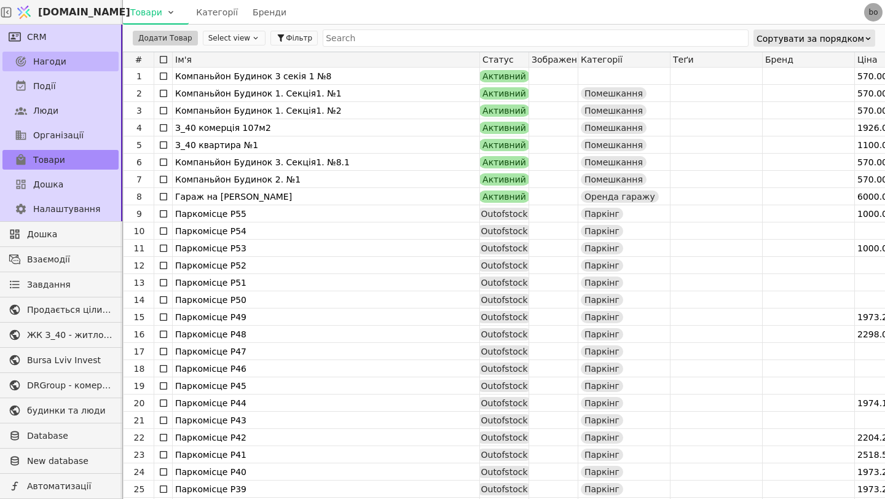
click at [47, 57] on span "Нагоди" at bounding box center [49, 61] width 33 height 13
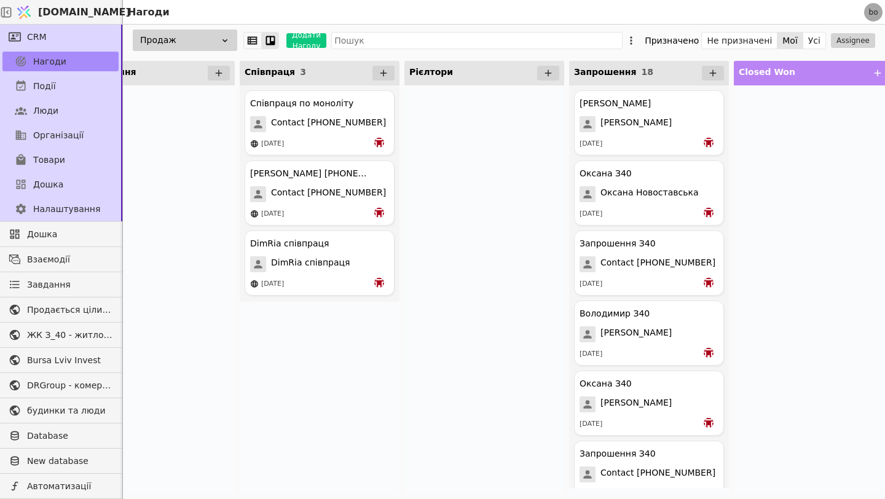
scroll to position [0, 873]
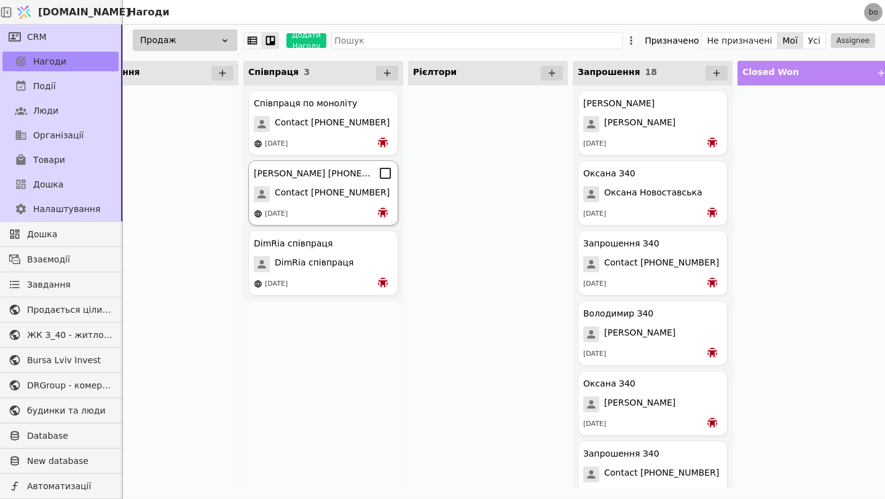
click at [320, 190] on span "Contact [PHONE_NUMBER]" at bounding box center [332, 194] width 115 height 16
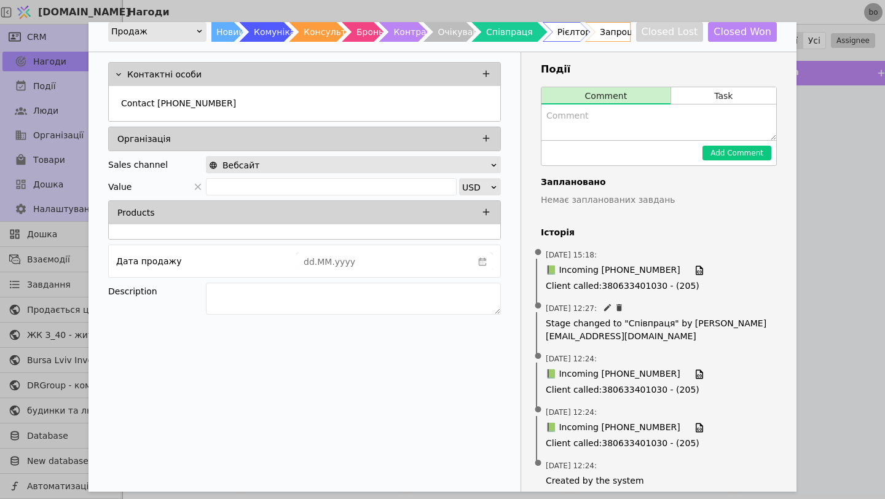
scroll to position [52, 0]
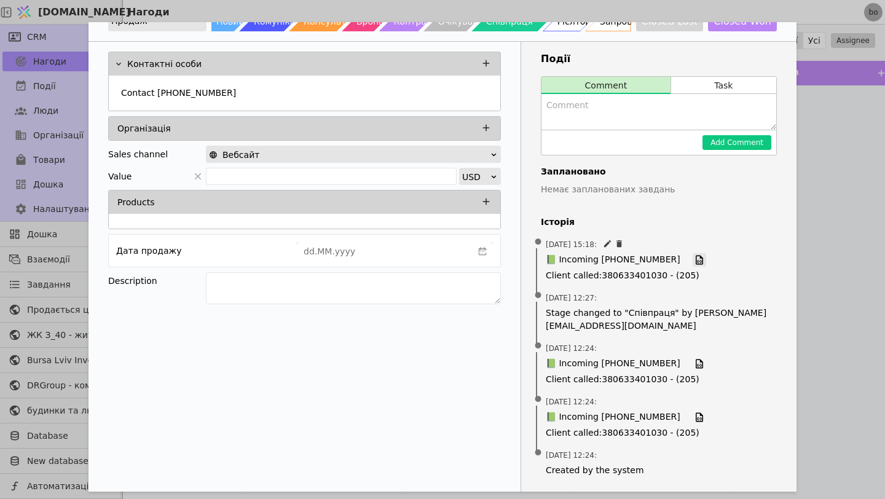
click at [696, 259] on icon "Add Opportunity" at bounding box center [699, 260] width 7 height 9
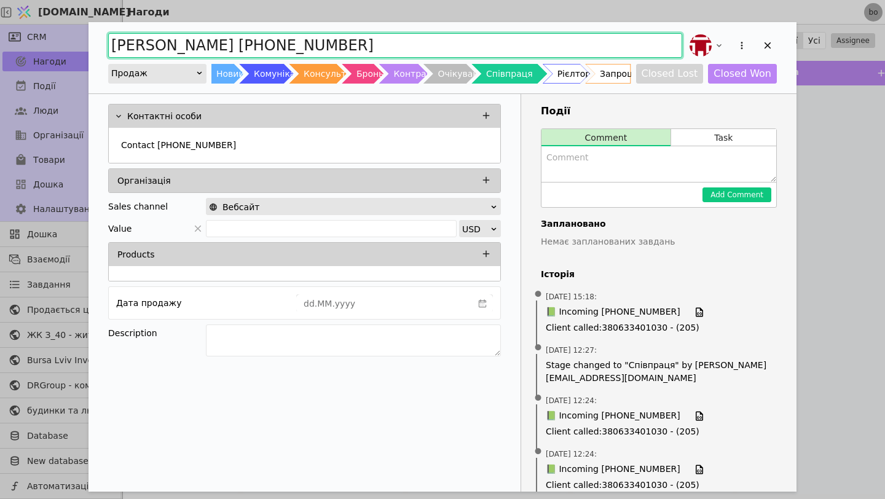
drag, startPoint x: 312, startPoint y: 47, endPoint x: 0, endPoint y: 60, distance: 312.4
click at [0, 60] on div "[PERSON_NAME] [PHONE_NUMBER] Продаж Новий Комунікація Консультація Бронь Контра…" at bounding box center [442, 249] width 885 height 499
drag, startPoint x: 287, startPoint y: 44, endPoint x: 77, endPoint y: 54, distance: 210.4
click at [77, 54] on div "[PERSON_NAME] [PHONE_NUMBER] Продаж Новий Комунікація Консультація Бронь Контра…" at bounding box center [442, 249] width 885 height 499
type input "Співпраця"
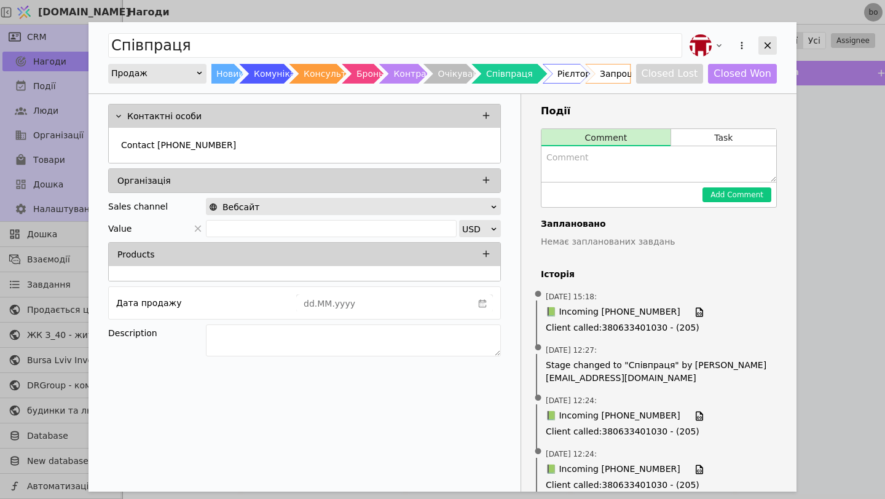
click at [766, 47] on icon "Add Opportunity" at bounding box center [767, 45] width 11 height 11
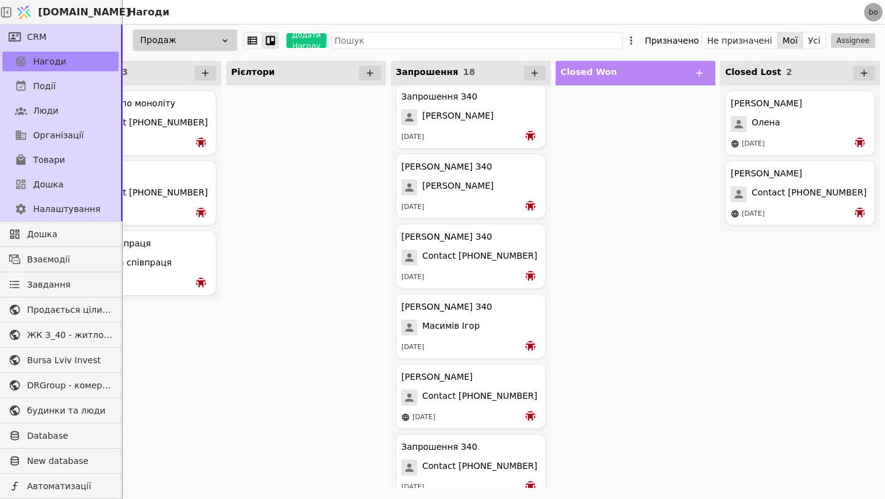
scroll to position [863, 0]
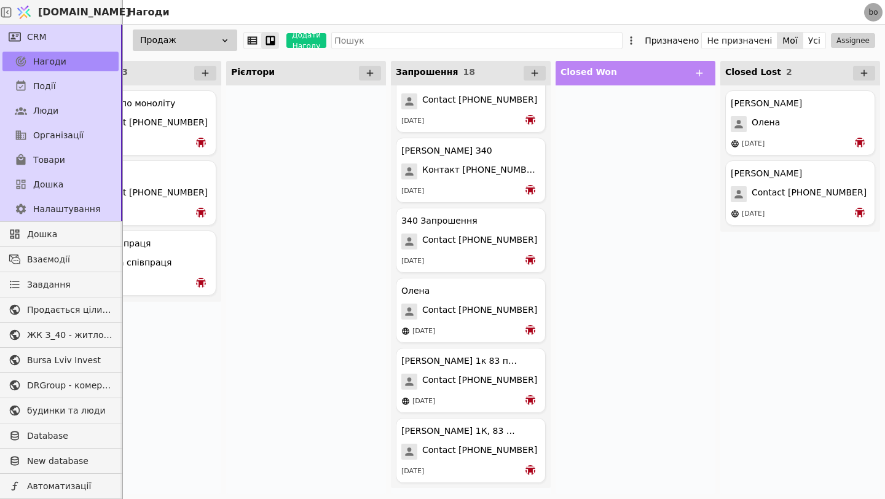
click at [449, 287] on div "Олена" at bounding box center [470, 290] width 139 height 15
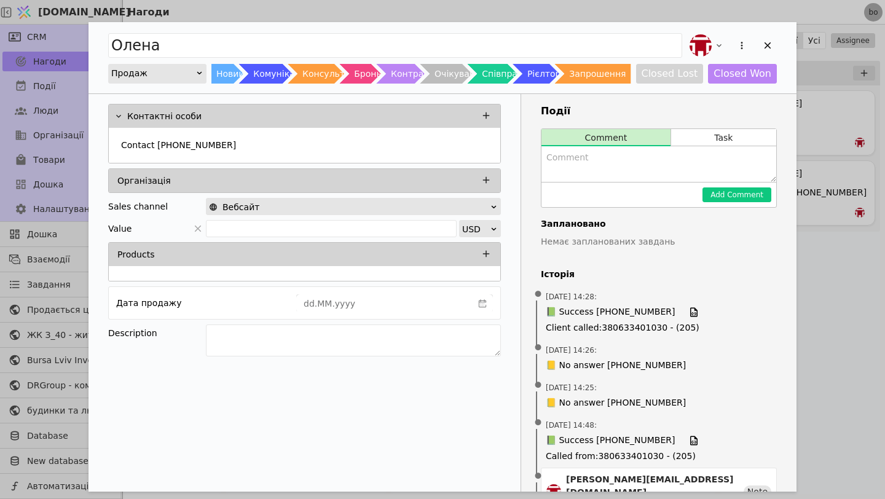
click at [566, 158] on textarea "Add Opportunity" at bounding box center [658, 164] width 235 height 36
click at [707, 140] on button "Task" at bounding box center [723, 137] width 105 height 17
